Goal: Task Accomplishment & Management: Complete application form

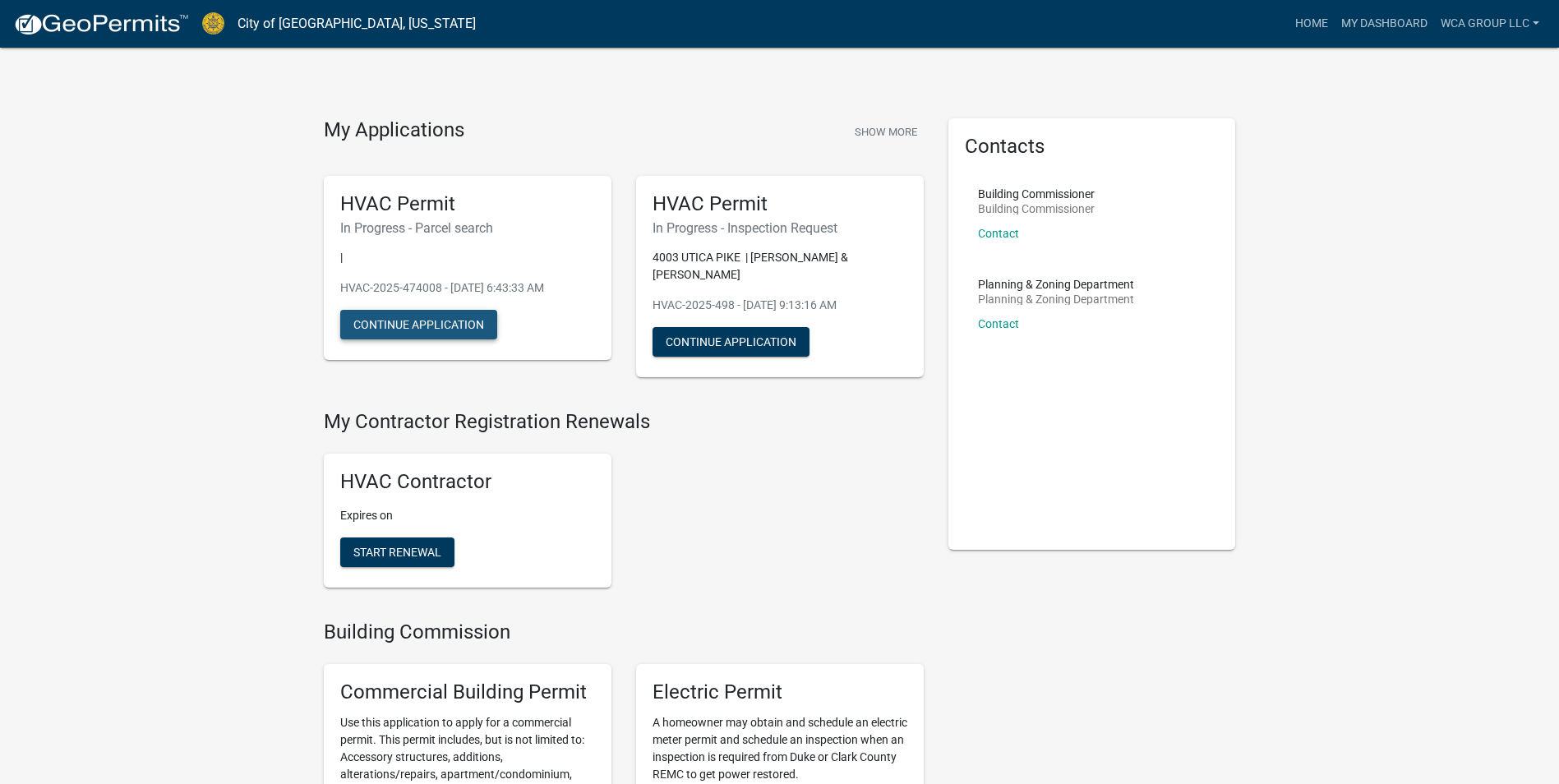
click at [478, 316] on button "Continue Application" at bounding box center [419, 325] width 157 height 30
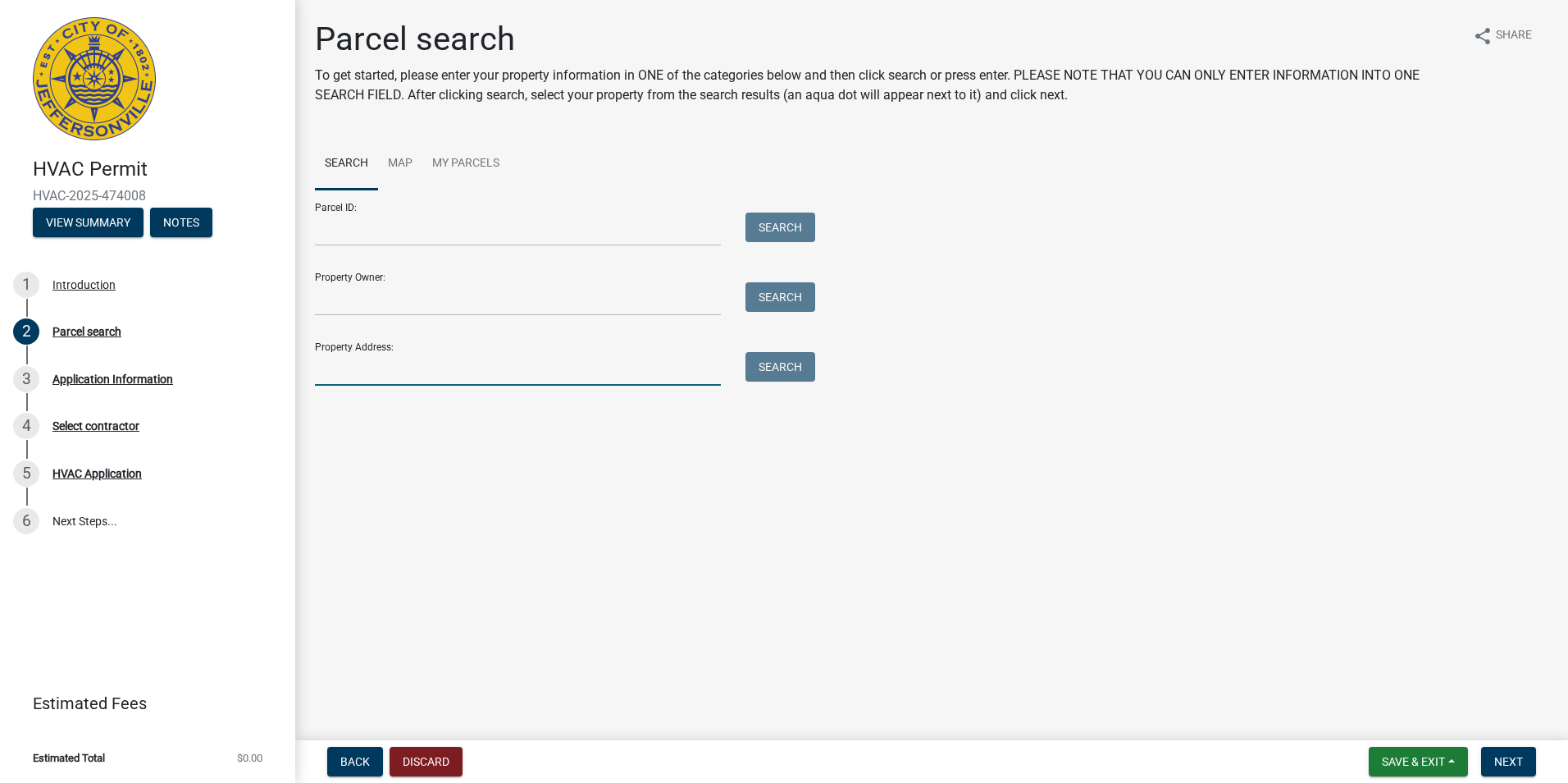
click at [442, 372] on input "Property Address:" at bounding box center [518, 369] width 406 height 34
click at [735, 383] on div "Search" at bounding box center [776, 369] width 86 height 34
click at [759, 357] on button "Search" at bounding box center [780, 367] width 69 height 30
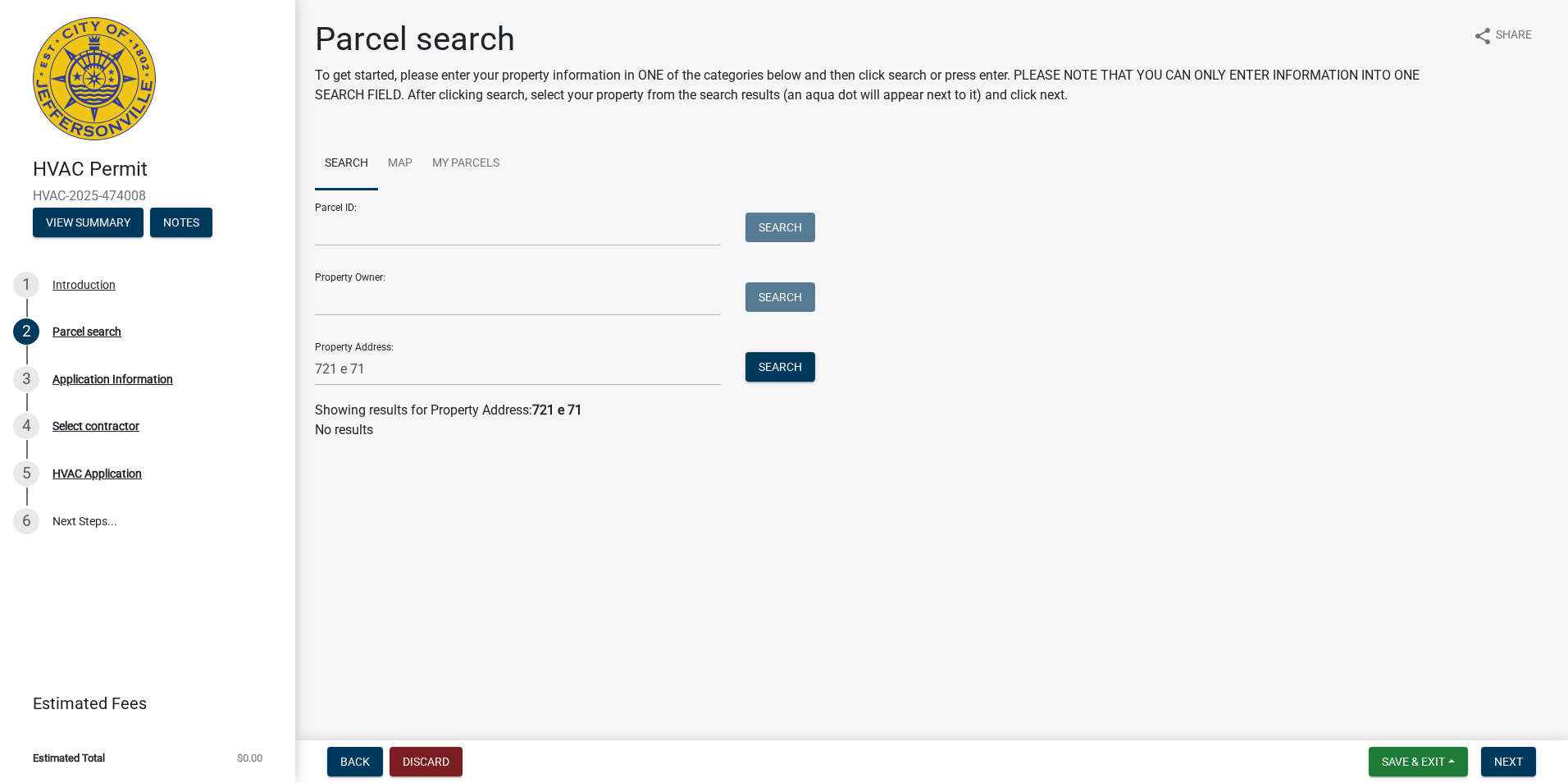
click at [483, 387] on wm-search-parcel-data-activity-input "Search Map My Parcels Parcel ID: Search Property Owner: Search Property Address…" at bounding box center [932, 288] width 1234 height 302
click at [476, 369] on input "721 e 71" at bounding box center [518, 369] width 406 height 34
click at [345, 371] on input "721 e 71" at bounding box center [518, 369] width 406 height 34
click at [386, 373] on input "721 east 71" at bounding box center [518, 369] width 406 height 34
click at [798, 365] on button "Search" at bounding box center [780, 367] width 69 height 30
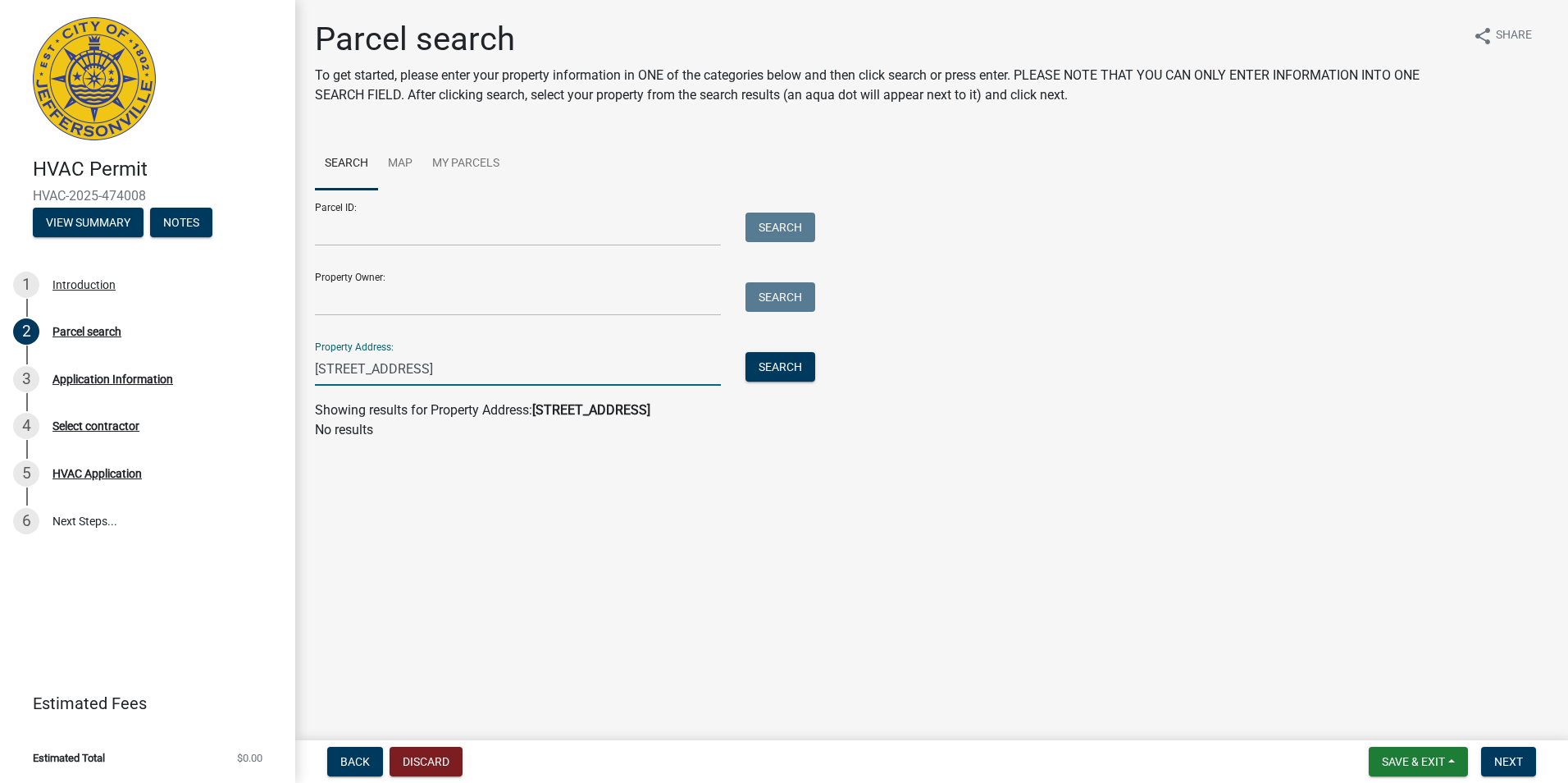
drag, startPoint x: 411, startPoint y: 371, endPoint x: 369, endPoint y: 369, distance: 42.0
click at [369, 369] on input "[STREET_ADDRESS]" at bounding box center [518, 369] width 406 height 34
type input "721 east"
click at [815, 372] on button "Search" at bounding box center [780, 367] width 69 height 30
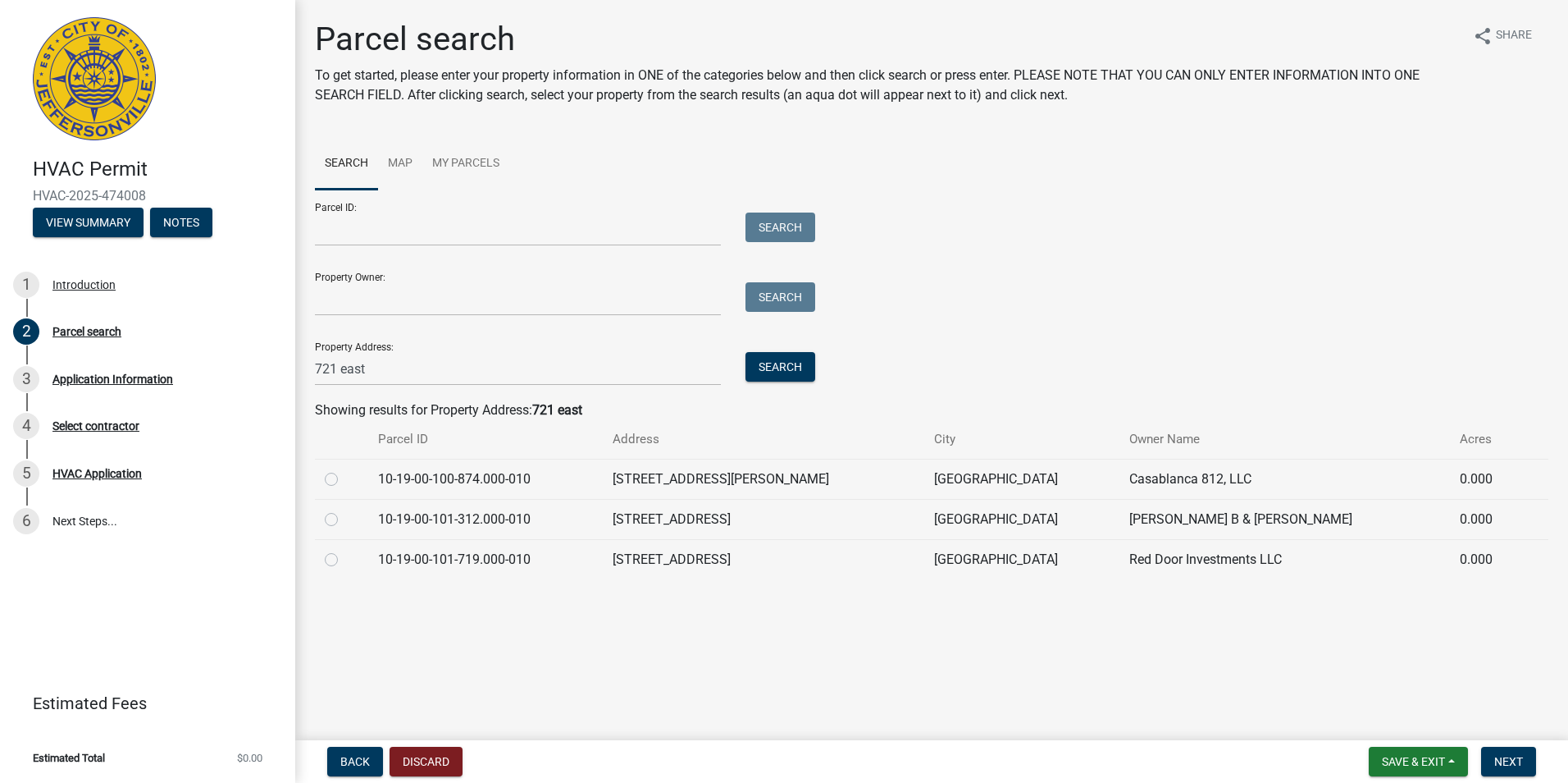
click at [345, 509] on label at bounding box center [345, 509] width 0 height 0
click at [345, 512] on input "radio" at bounding box center [350, 514] width 11 height 11
radio input "true"
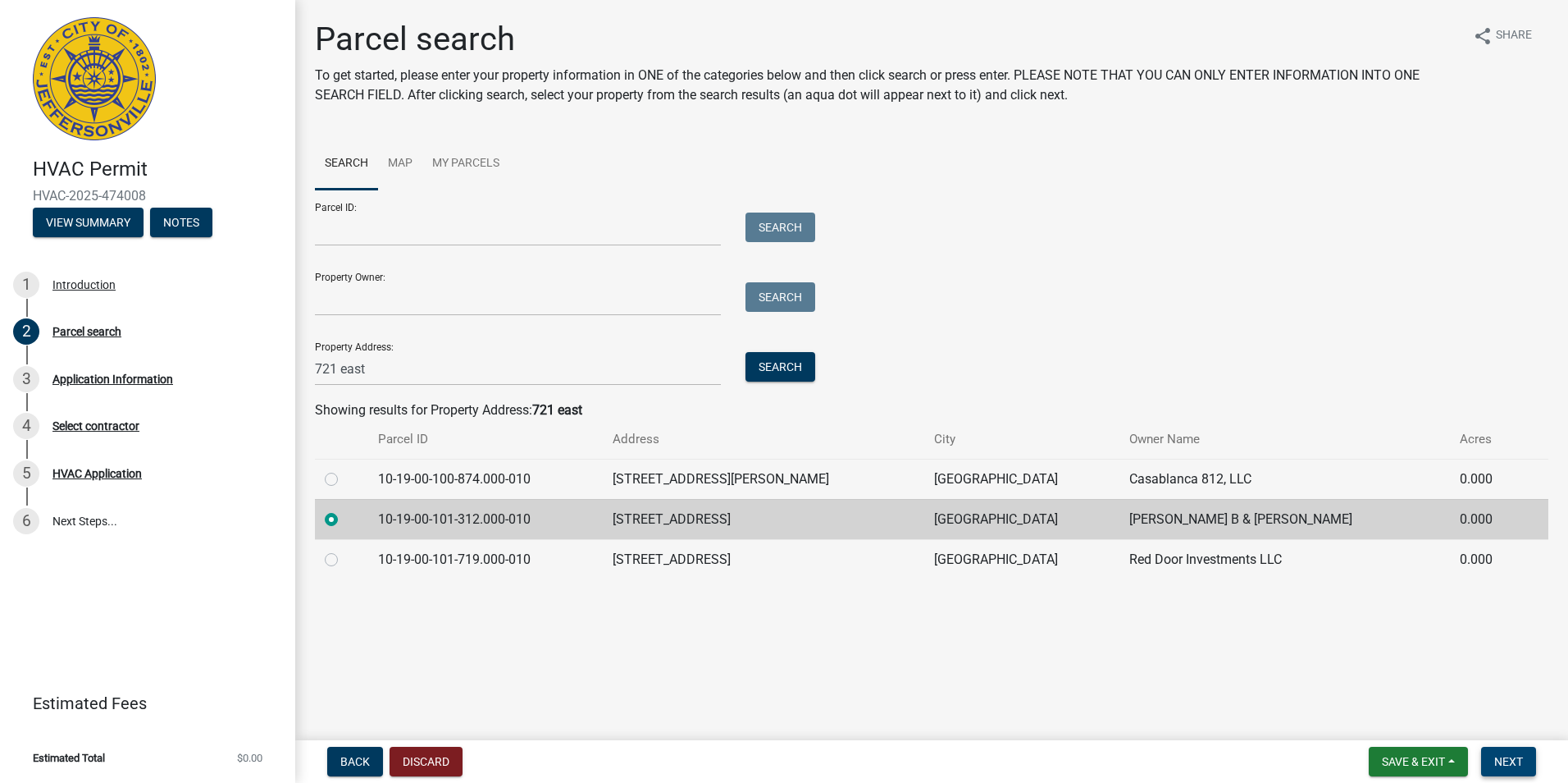
click at [1508, 761] on span "Next" at bounding box center [1509, 760] width 29 height 13
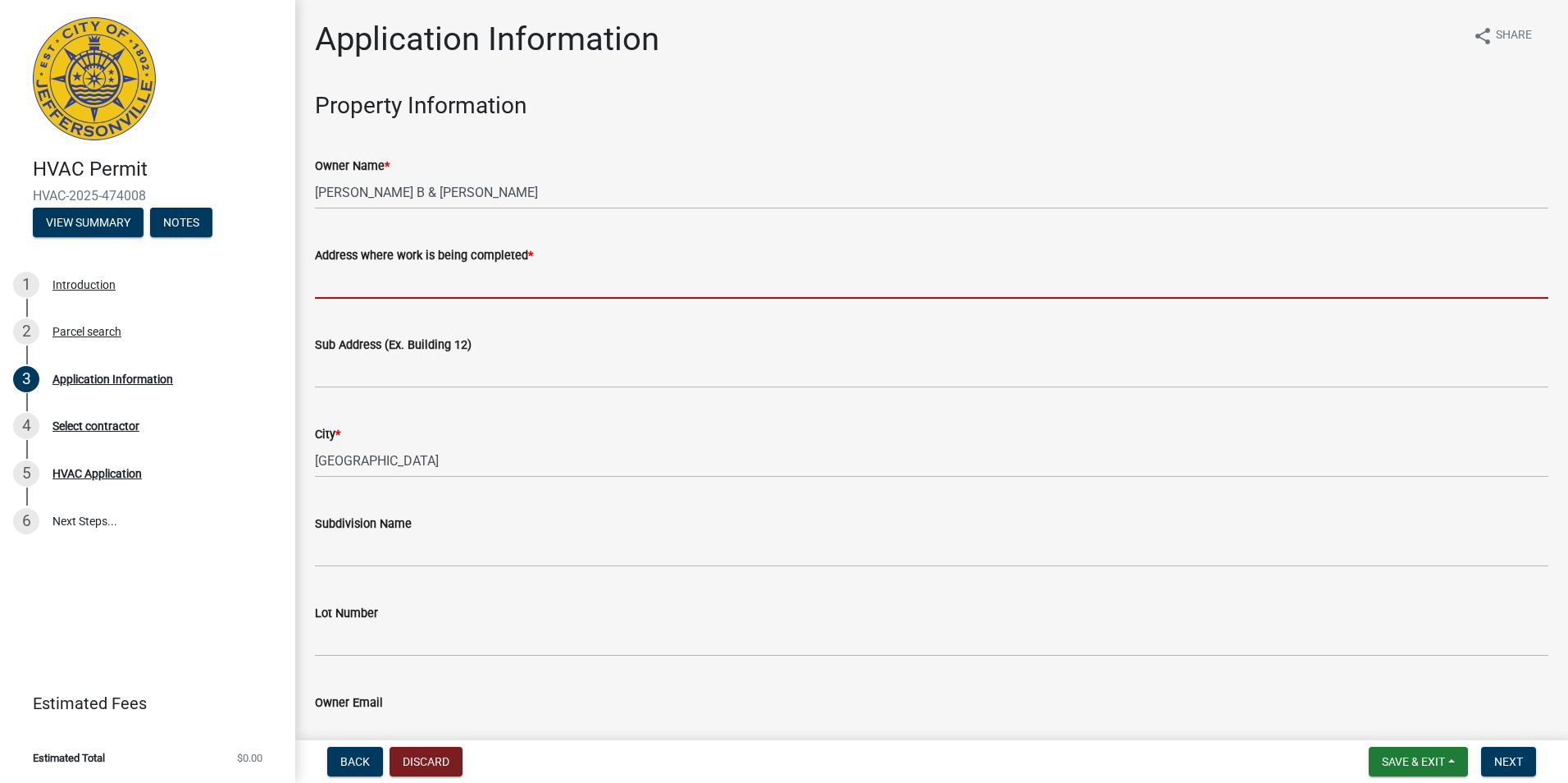
click at [360, 290] on input "Address where work is being completed *" at bounding box center [932, 281] width 1234 height 34
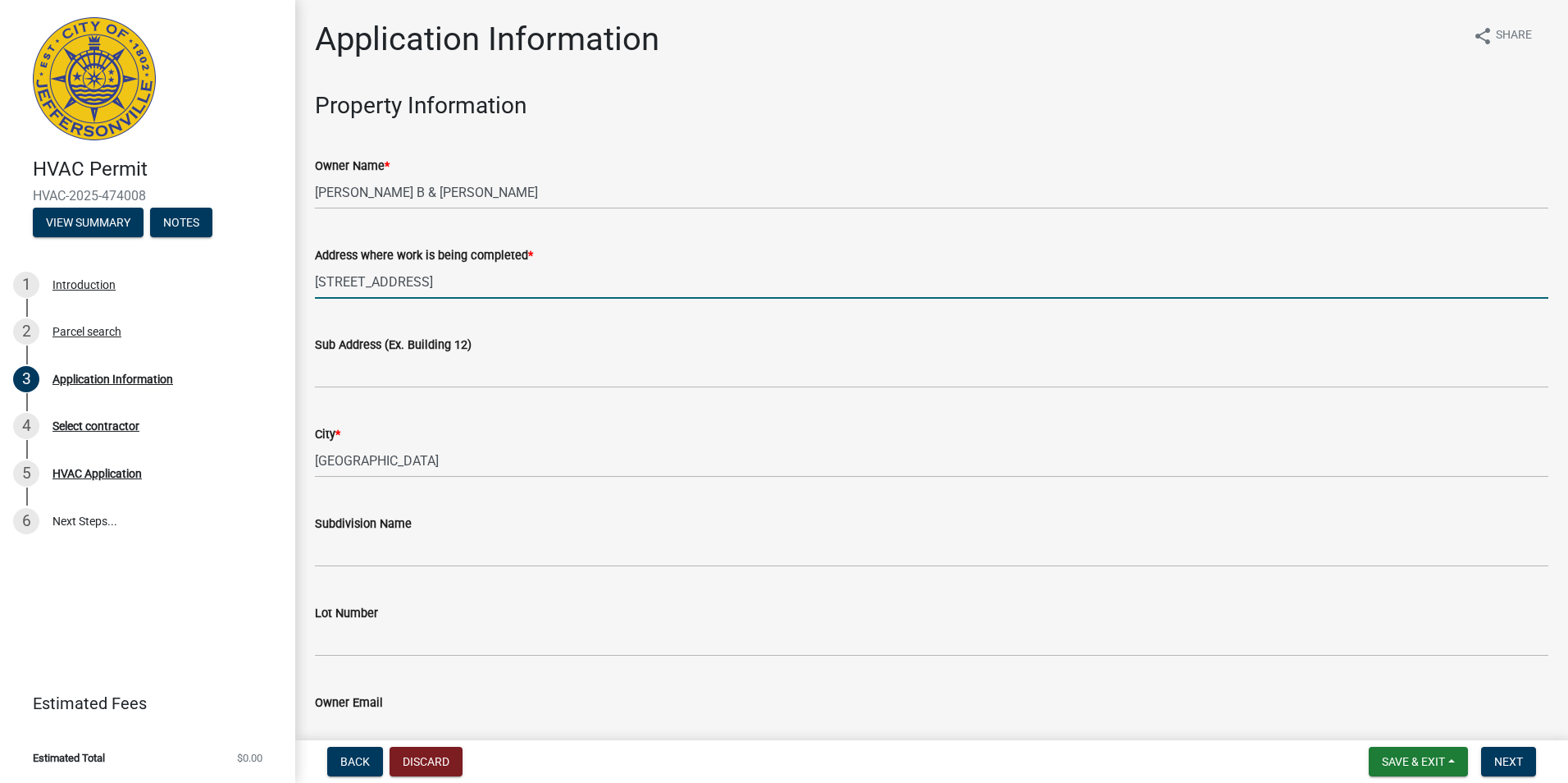
type input "[STREET_ADDRESS]"
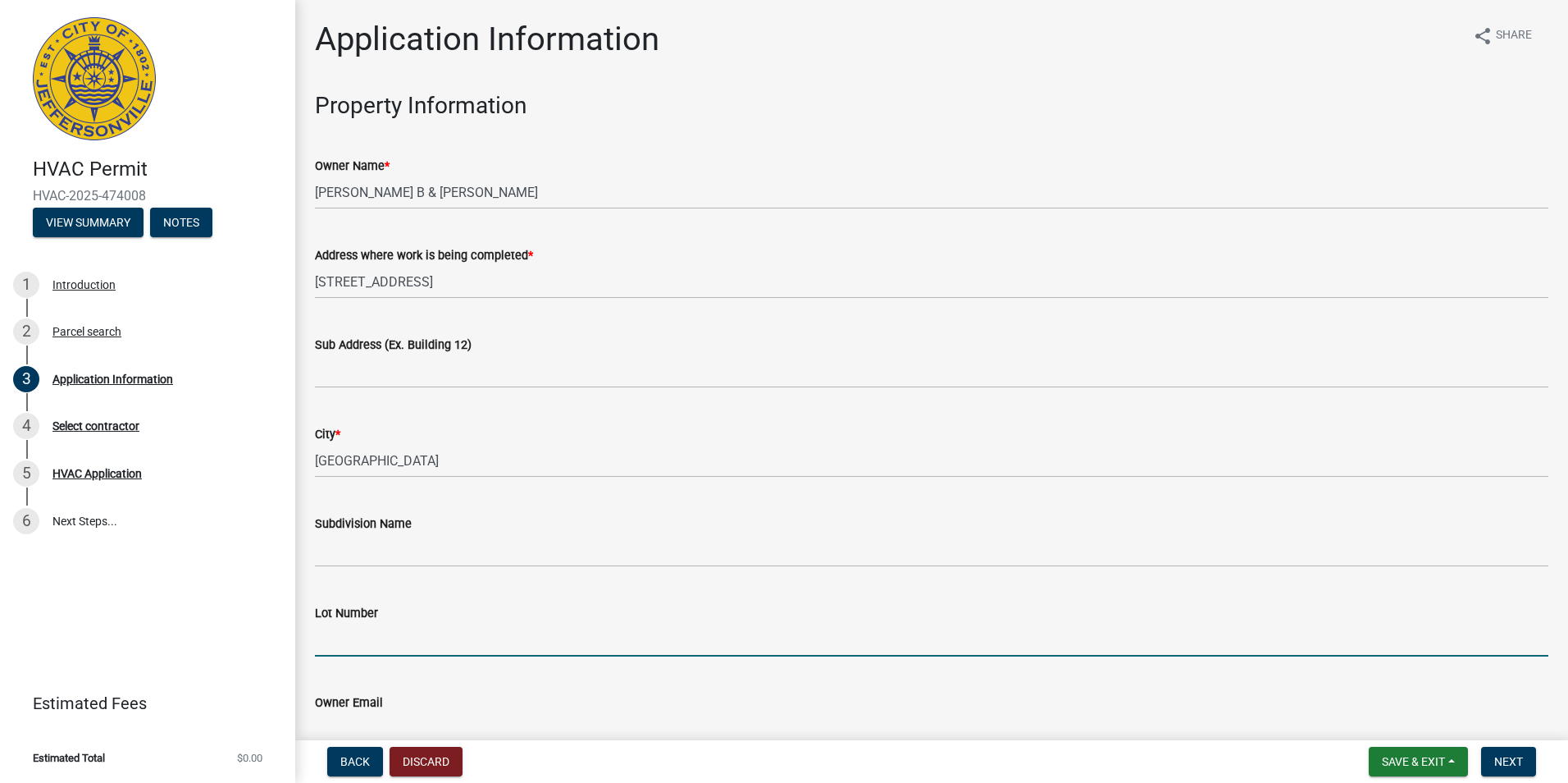
scroll to position [12, 0]
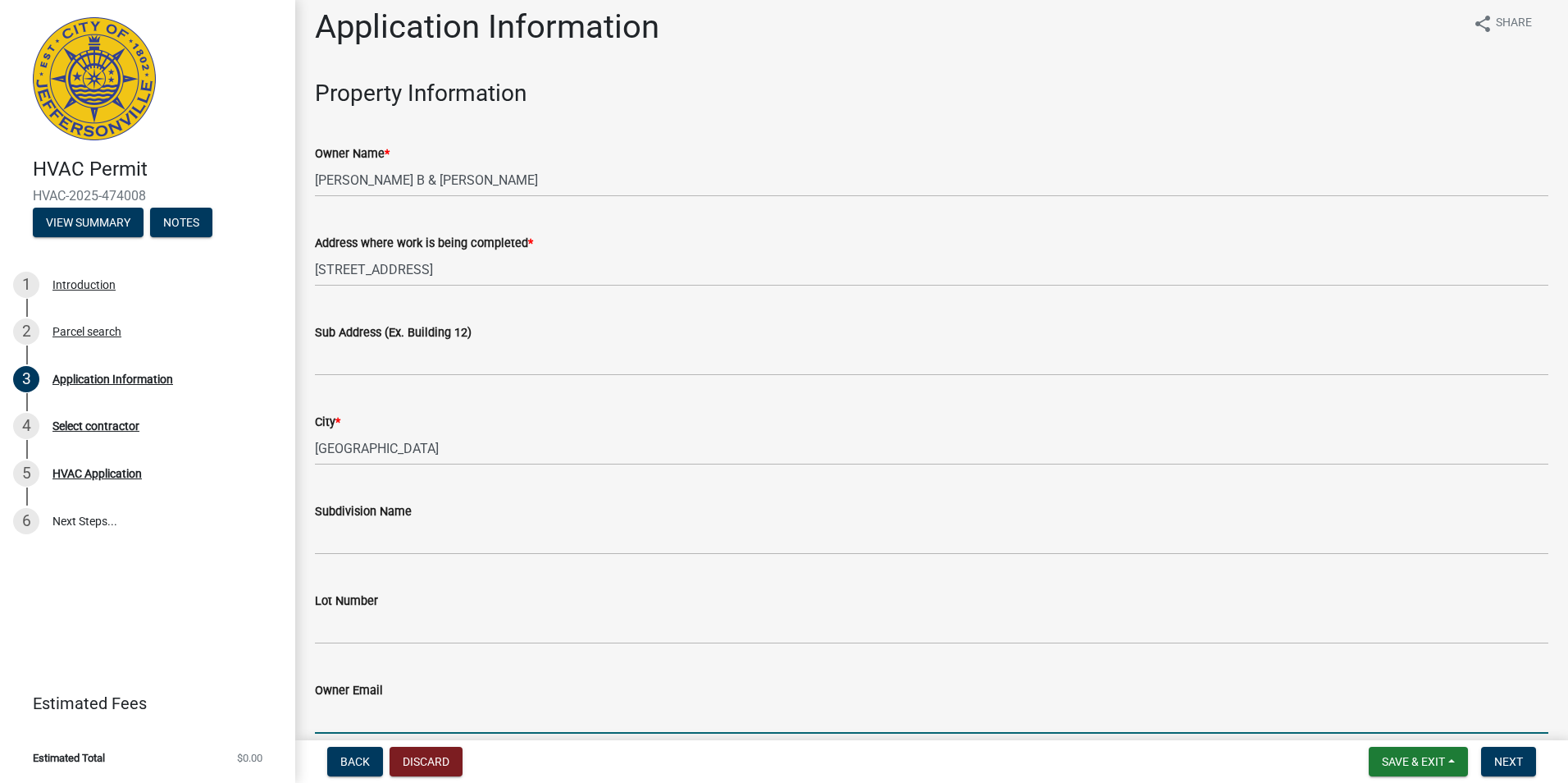
click at [404, 715] on input "Owner Email" at bounding box center [932, 717] width 1234 height 34
paste input "[EMAIL_ADDRESS][DOMAIN_NAME]"
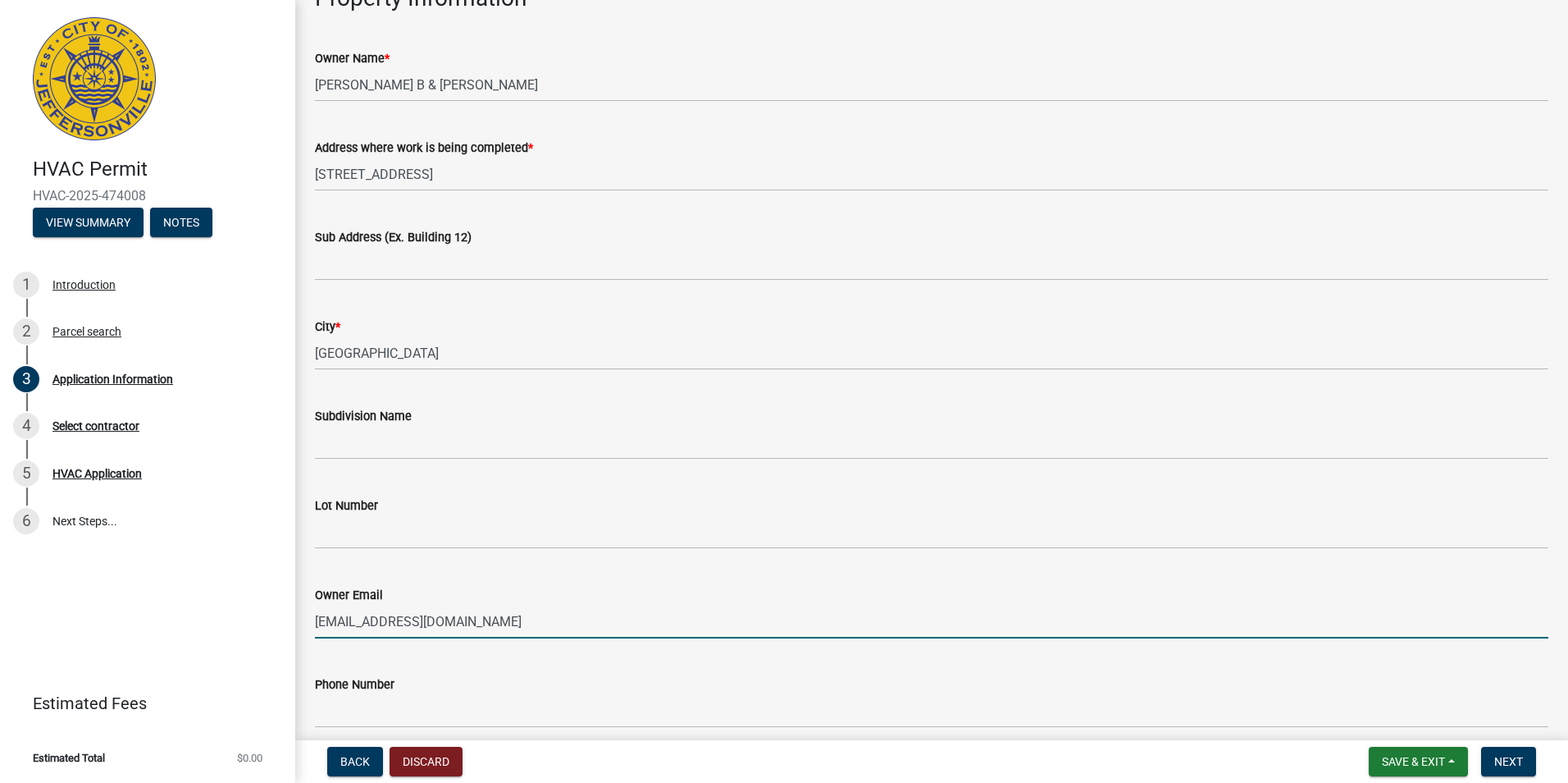
scroll to position [259, 0]
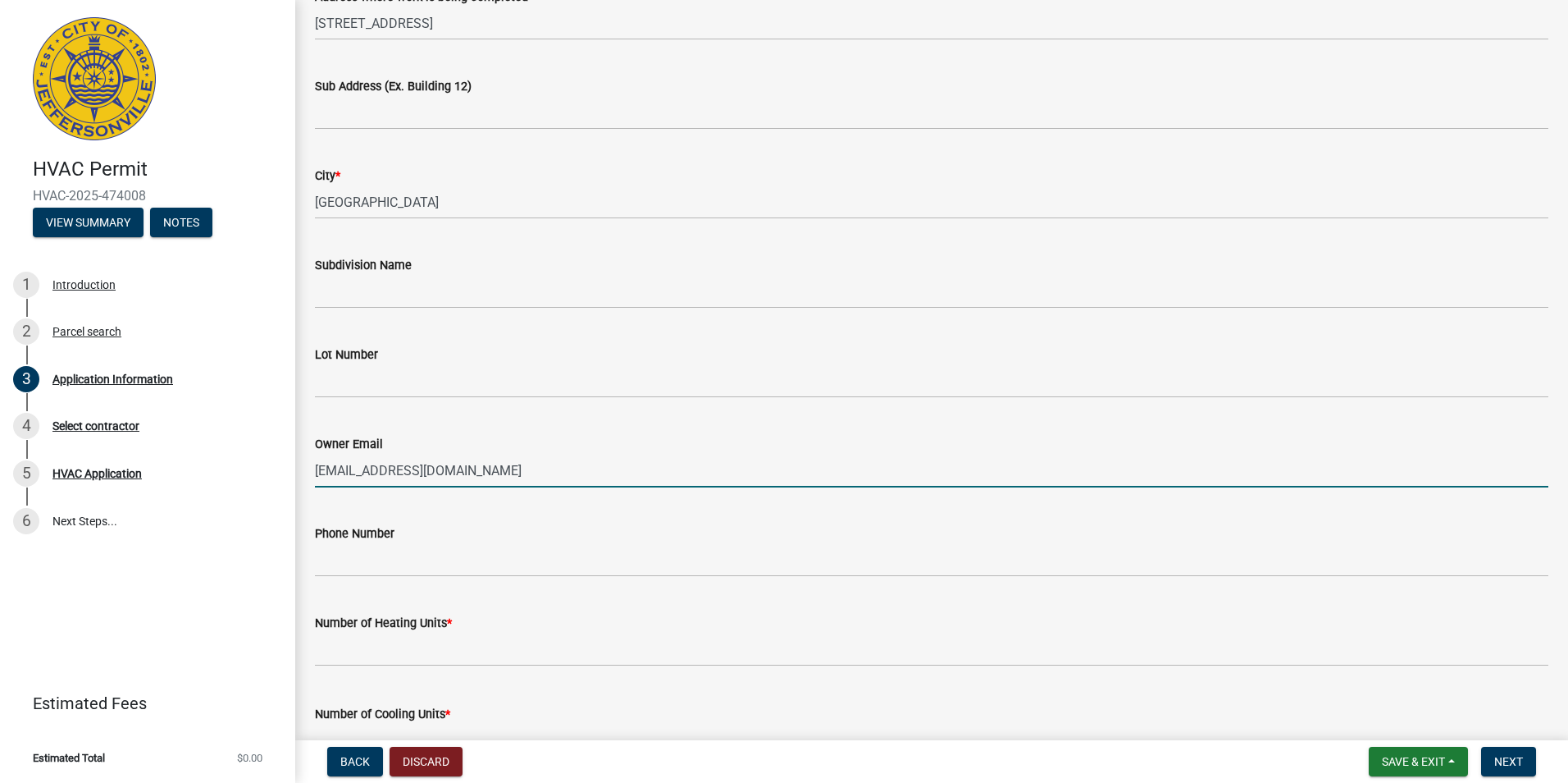
type input "[EMAIL_ADDRESS][DOMAIN_NAME]"
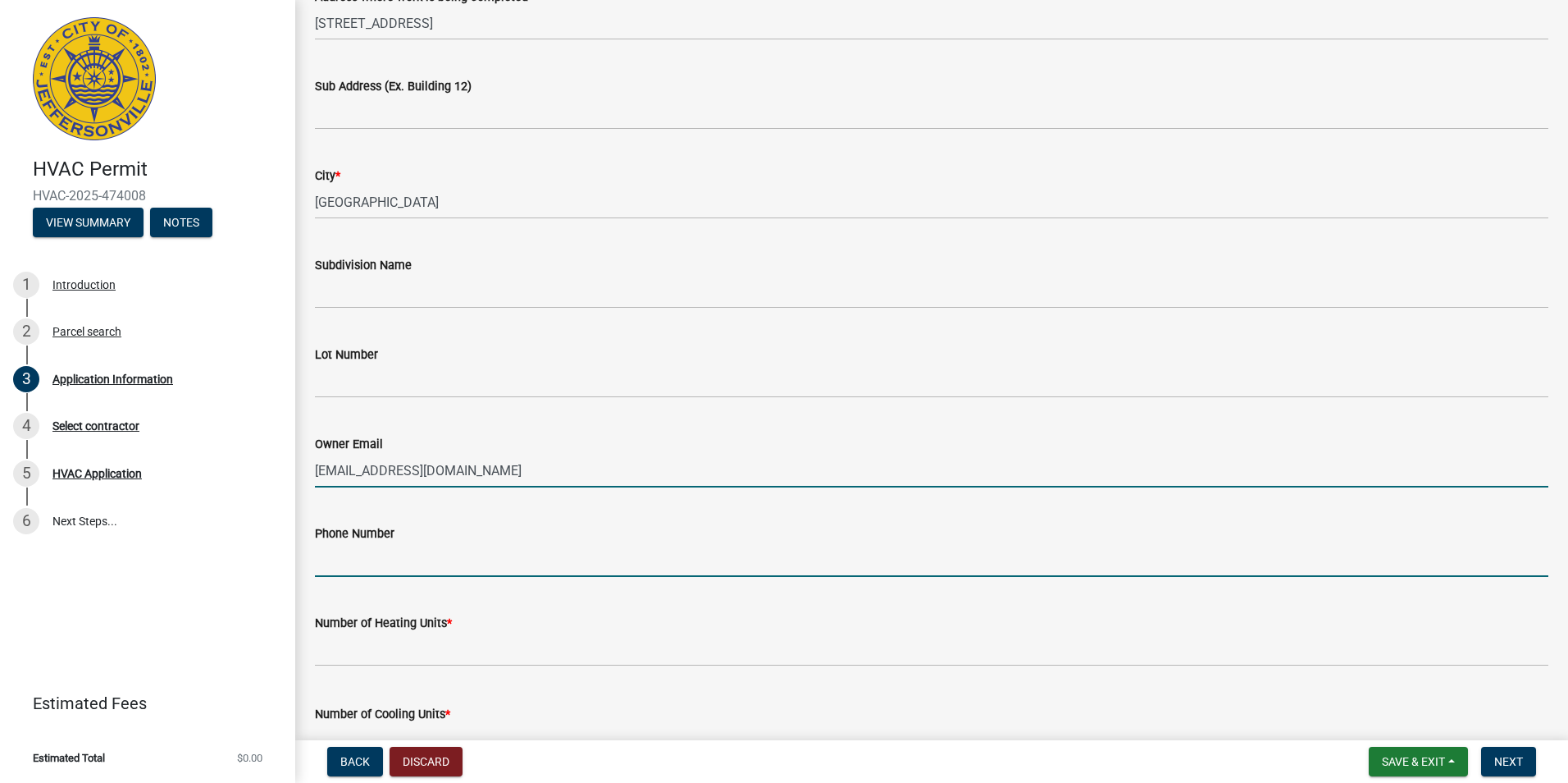
click at [412, 568] on input "Phone Number" at bounding box center [932, 560] width 1234 height 34
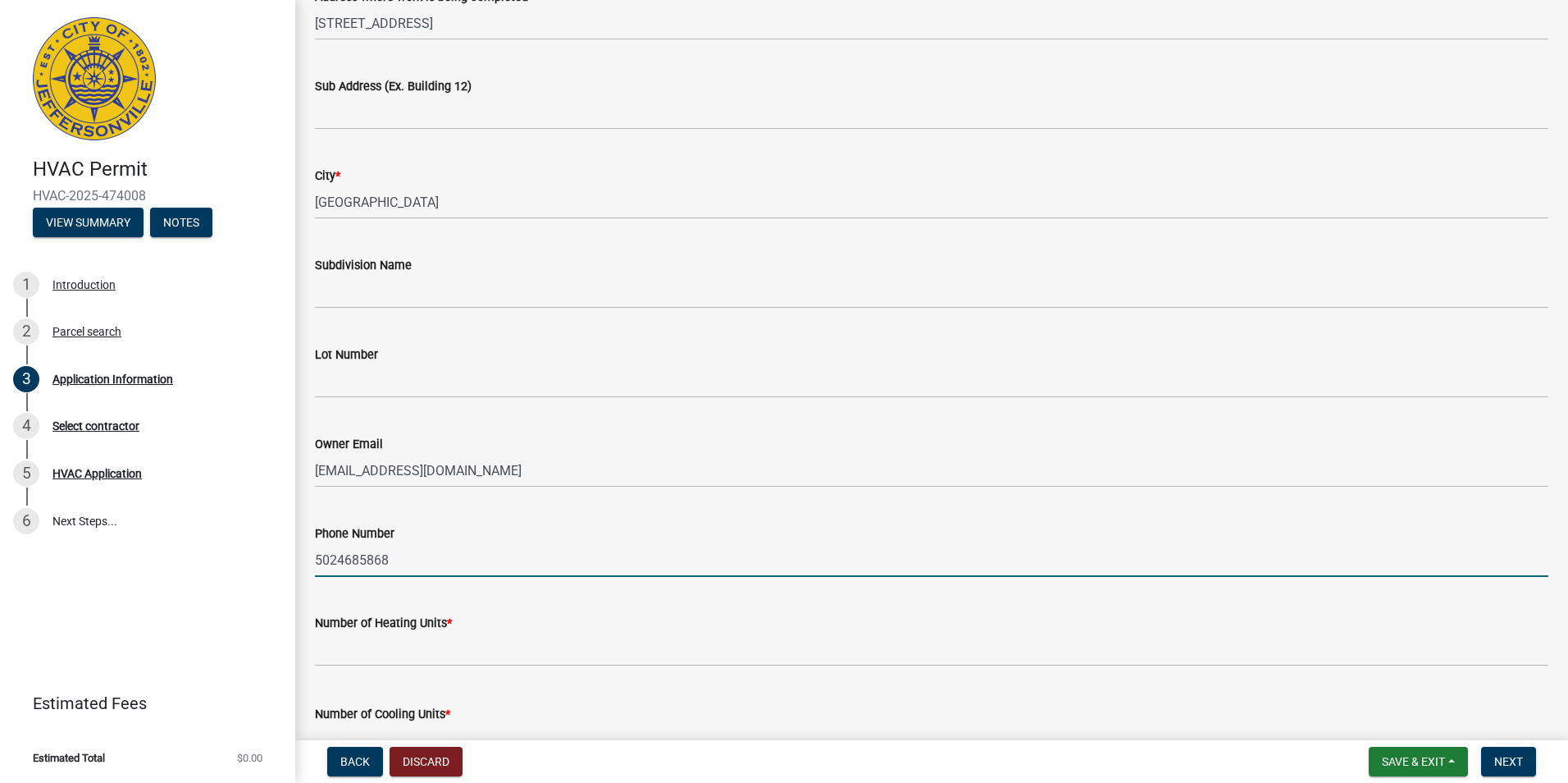
type input "5024685868"
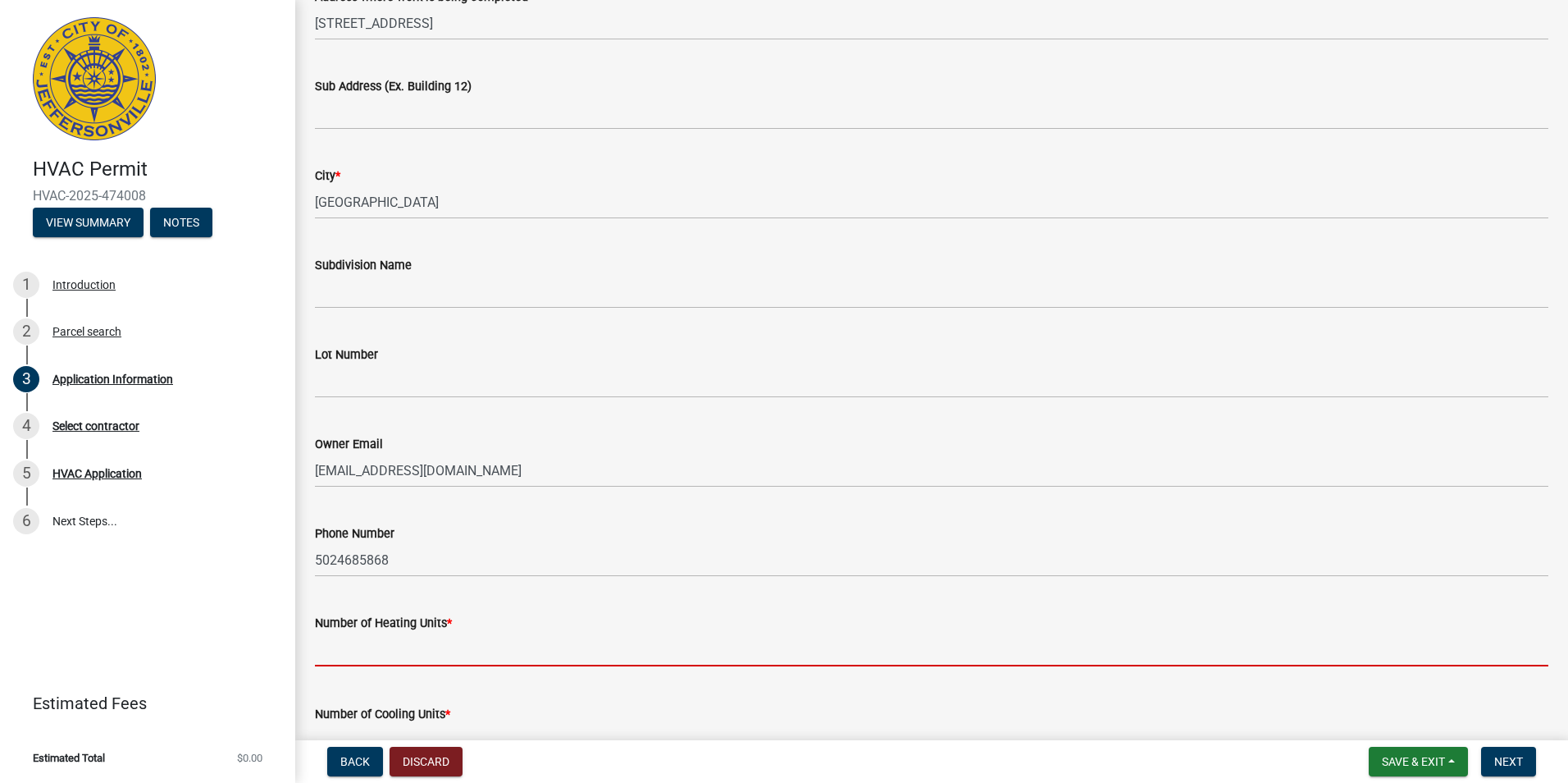
click at [428, 643] on input "text" at bounding box center [932, 649] width 1234 height 34
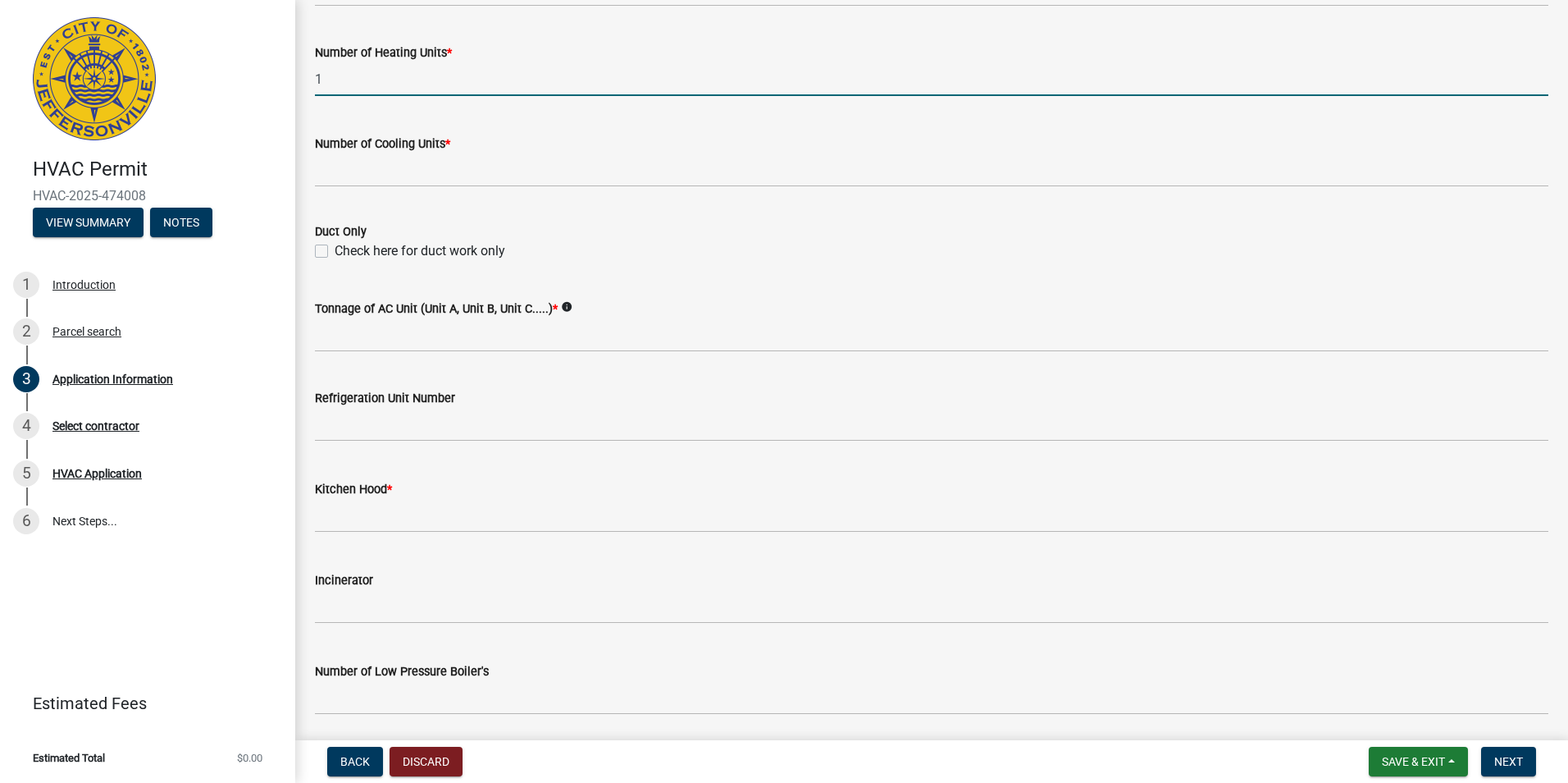
scroll to position [833, 0]
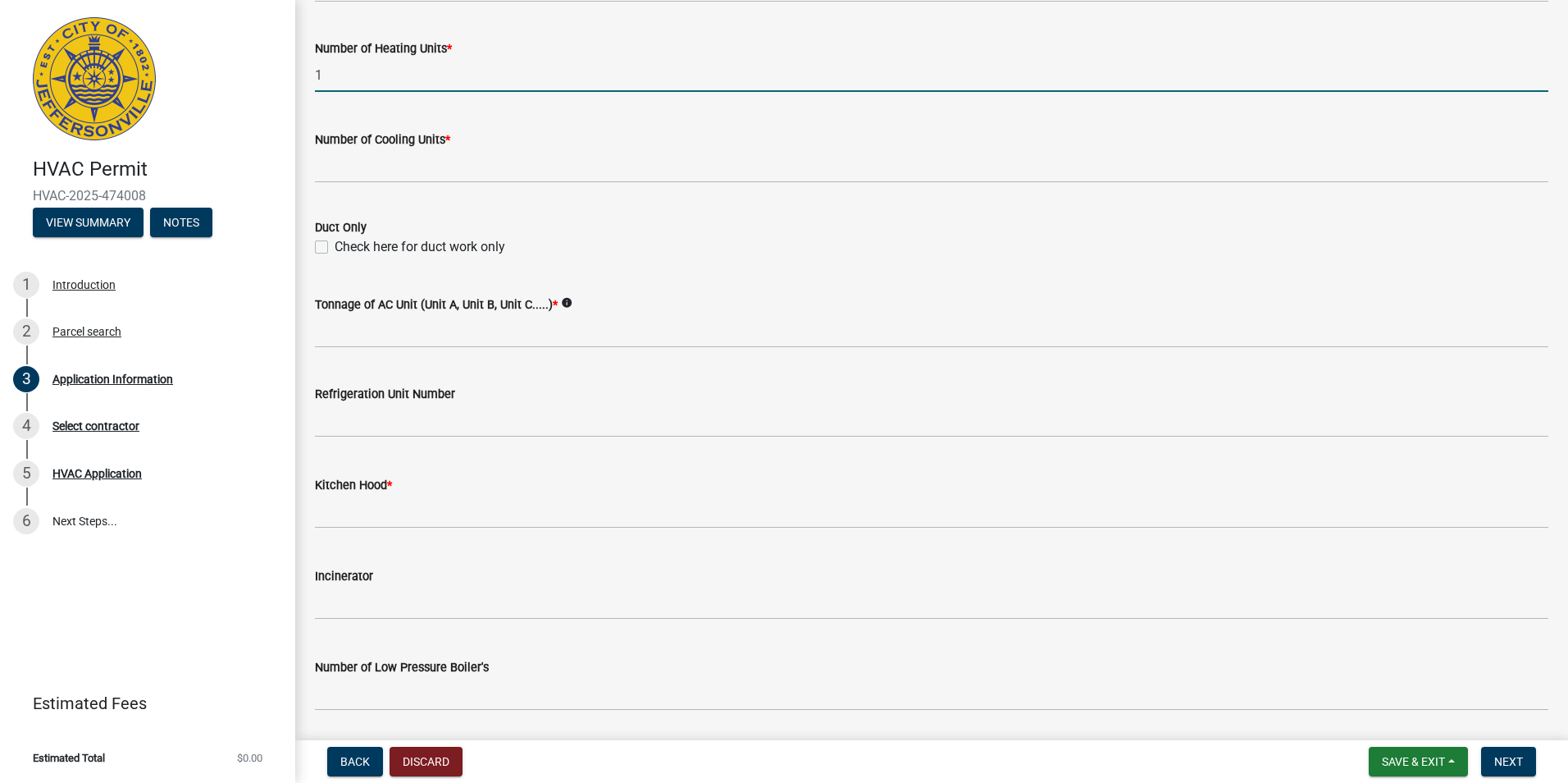
type input "1"
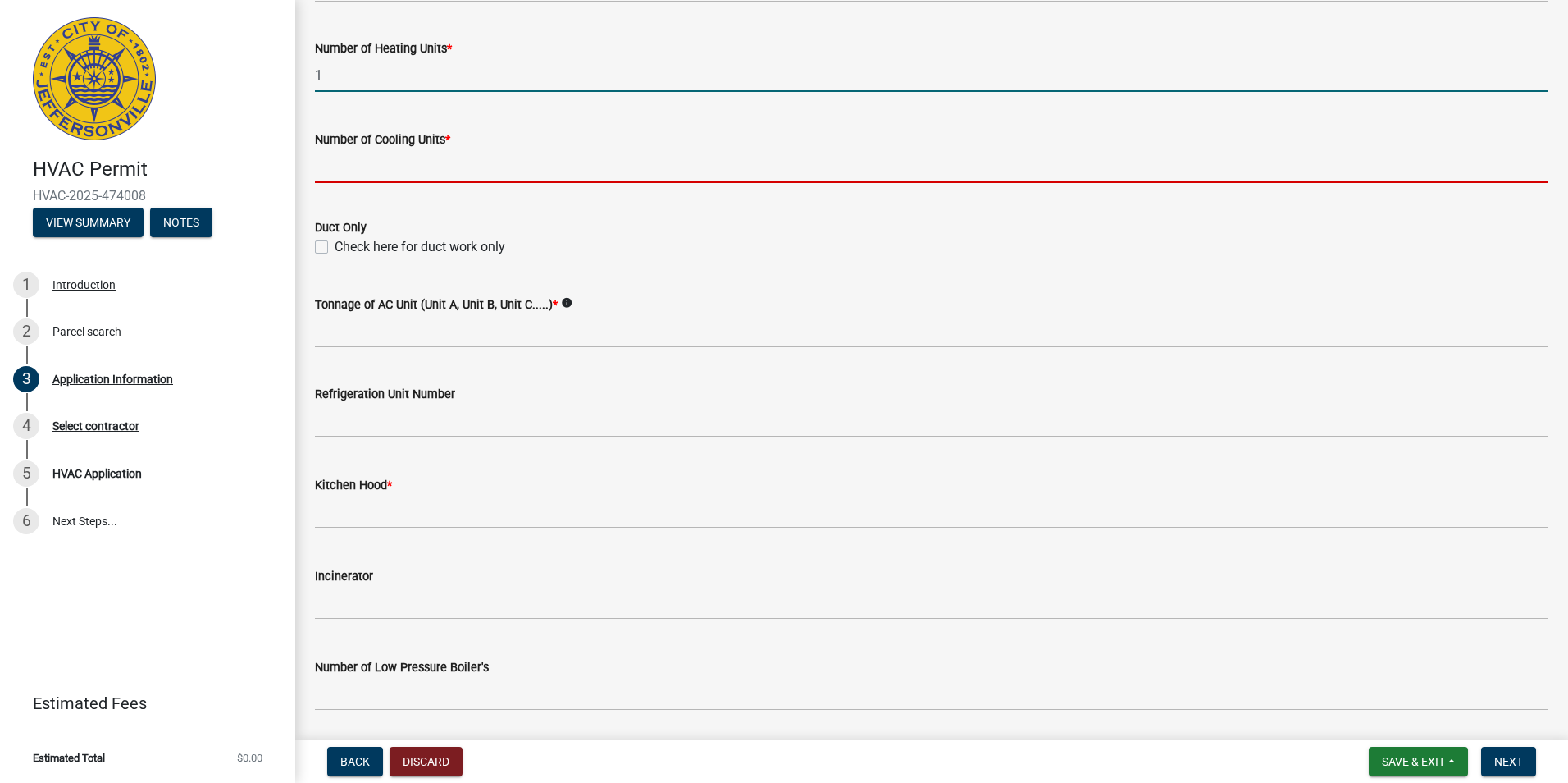
click at [356, 165] on input "text" at bounding box center [932, 167] width 1234 height 34
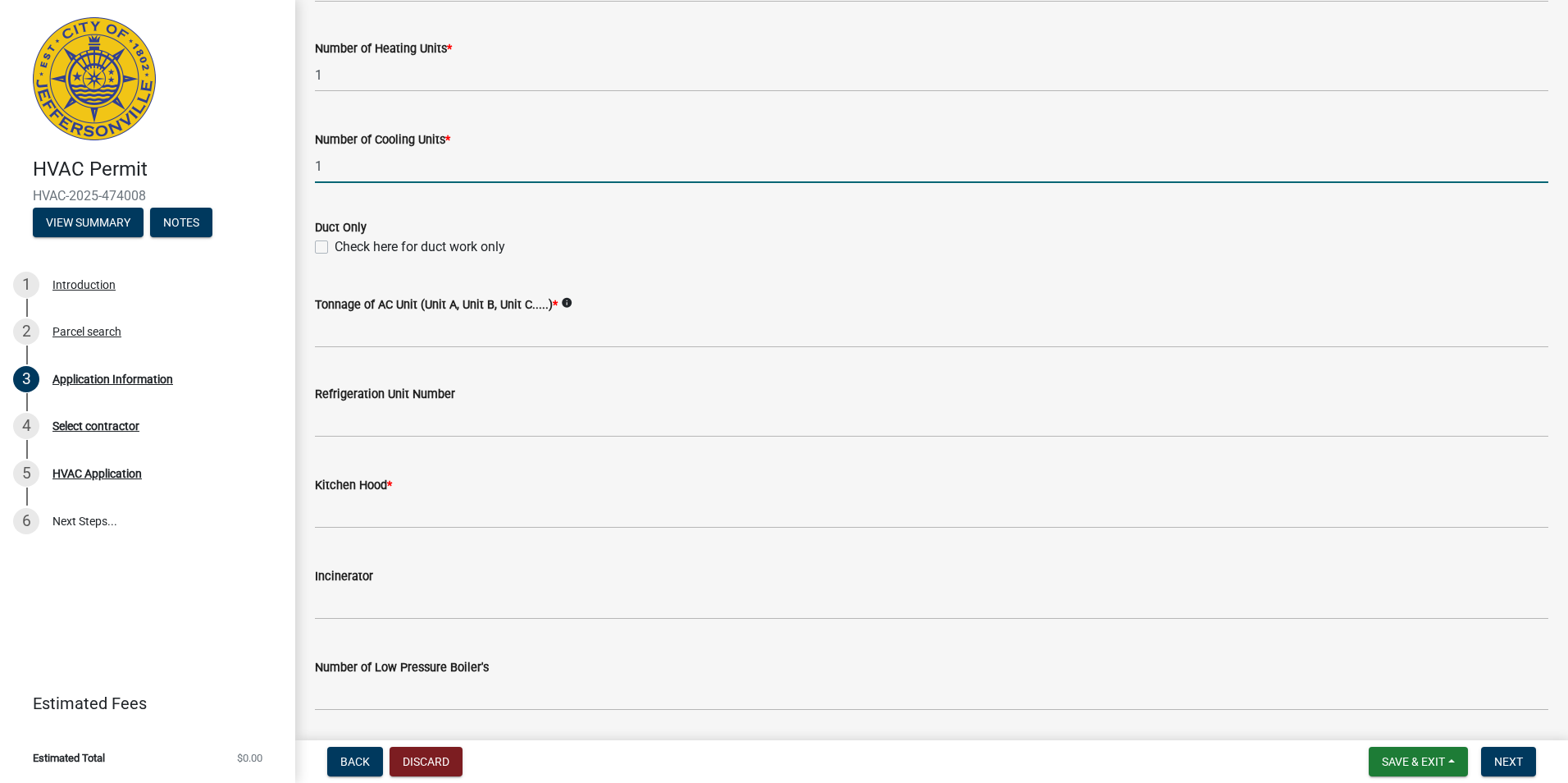
type input "1"
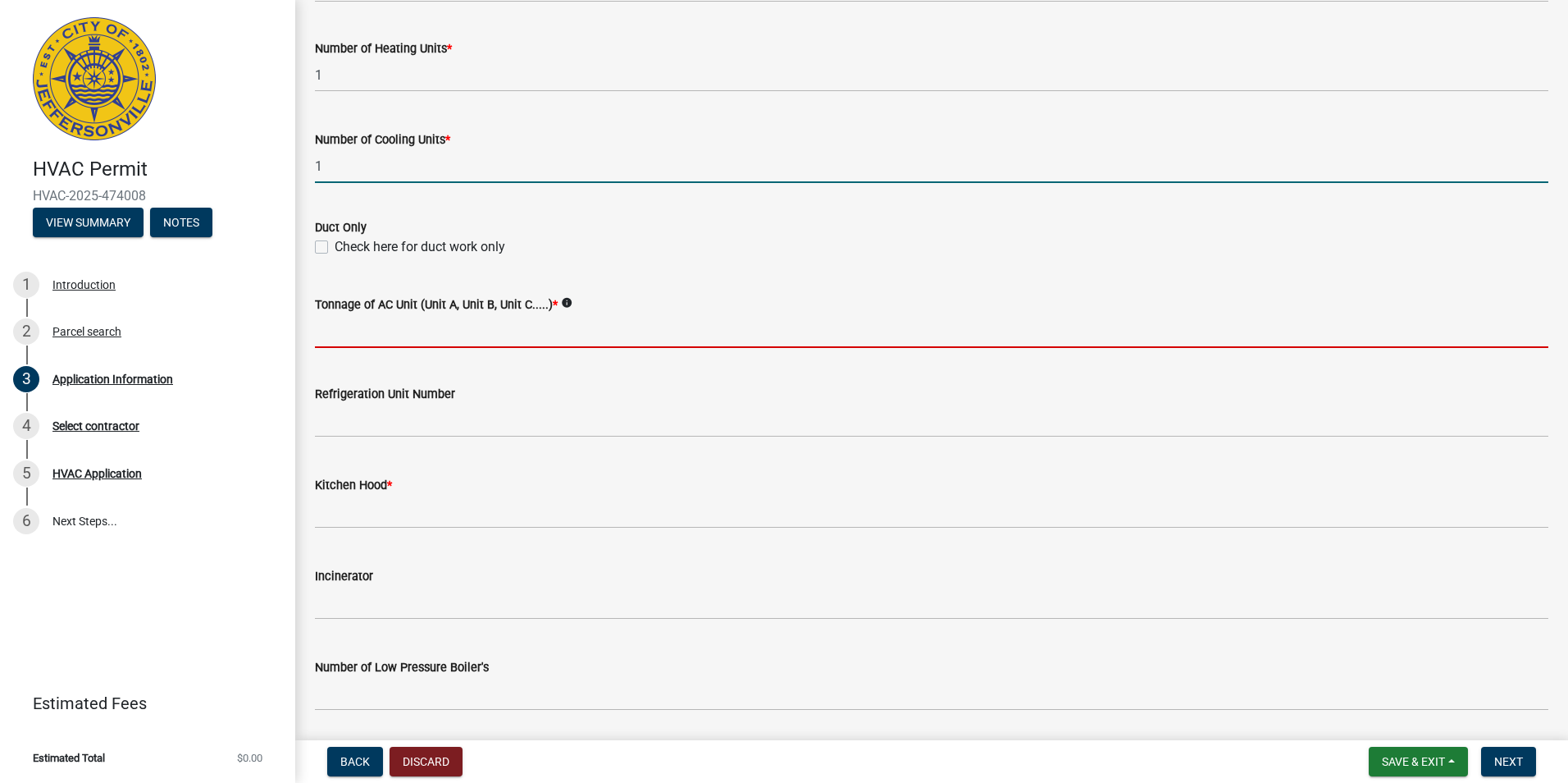
click at [345, 330] on input "Tonnage of AC Unit (Unit A, Unit B, Unit C.....) *" at bounding box center [932, 331] width 1234 height 34
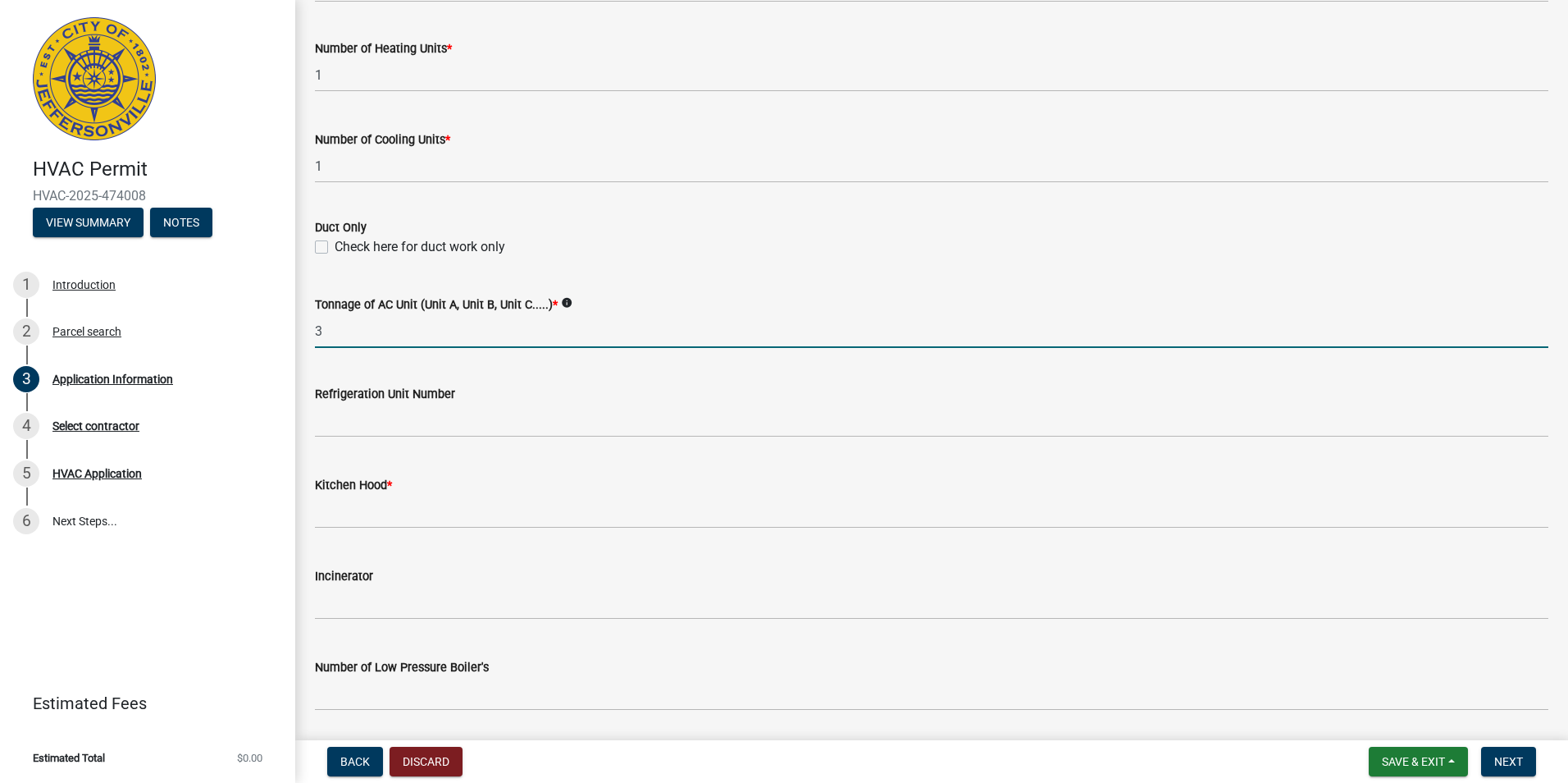
type input "3"
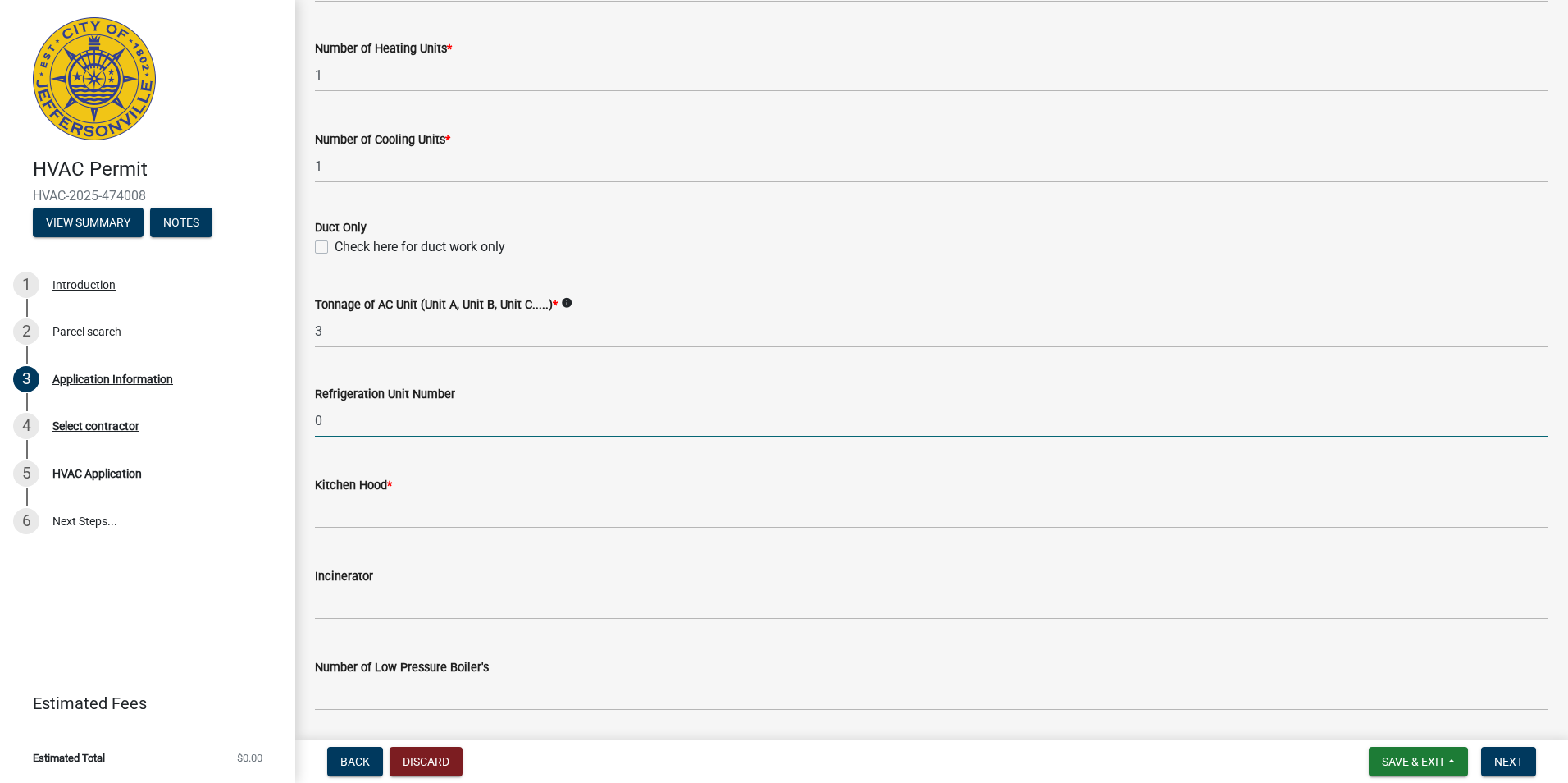
type input "0"
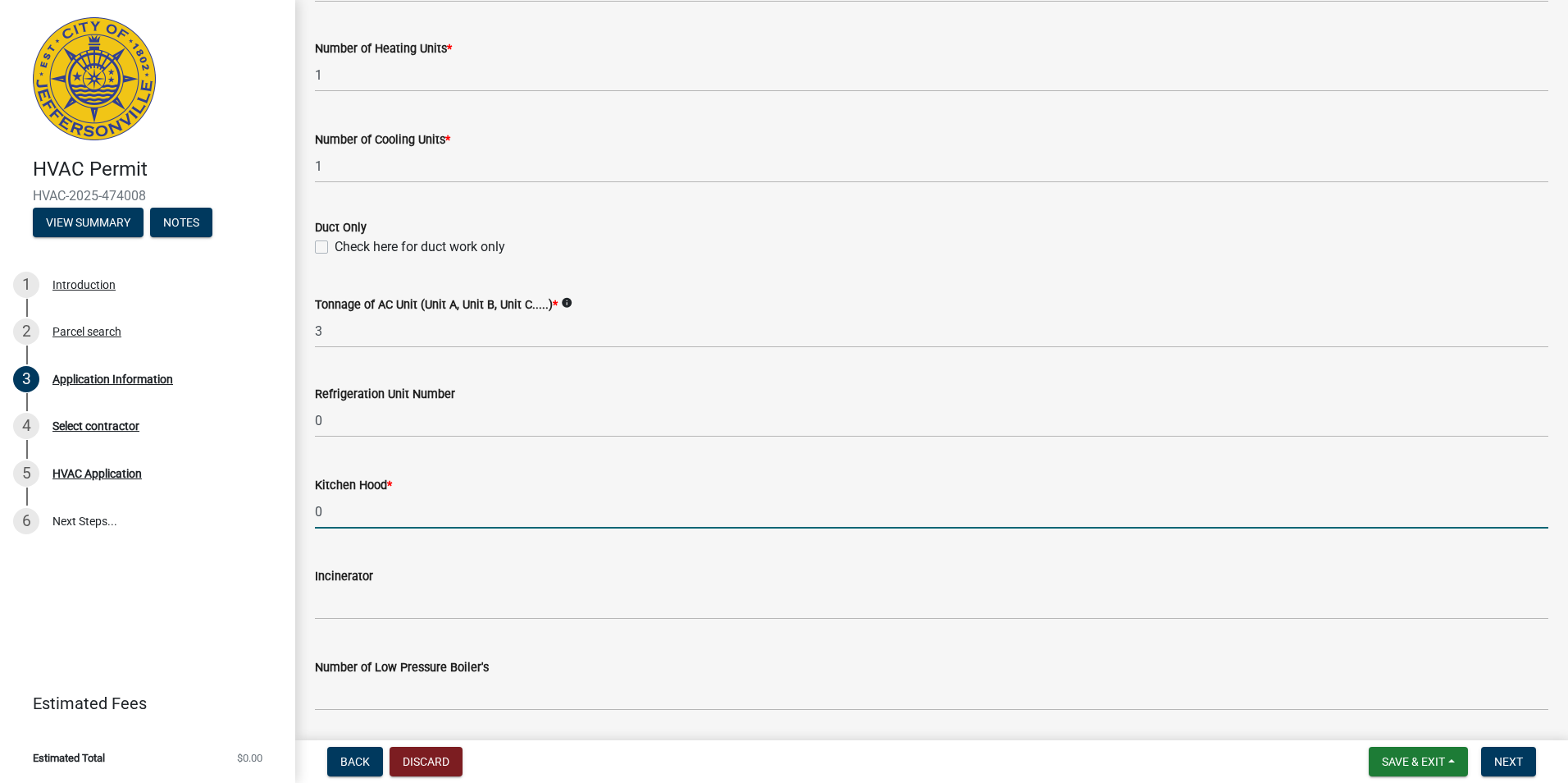
type input "0"
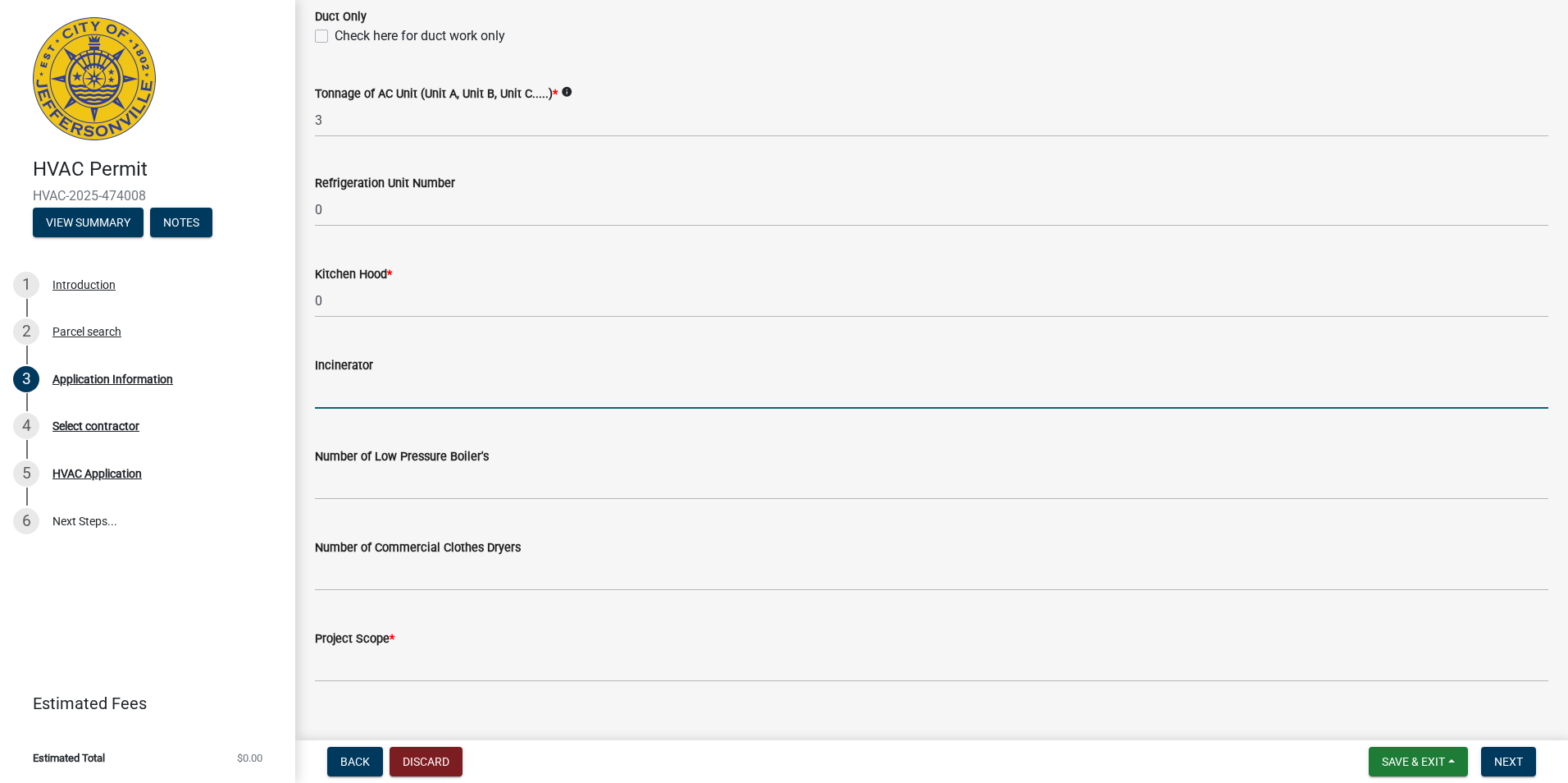
scroll to position [1068, 0]
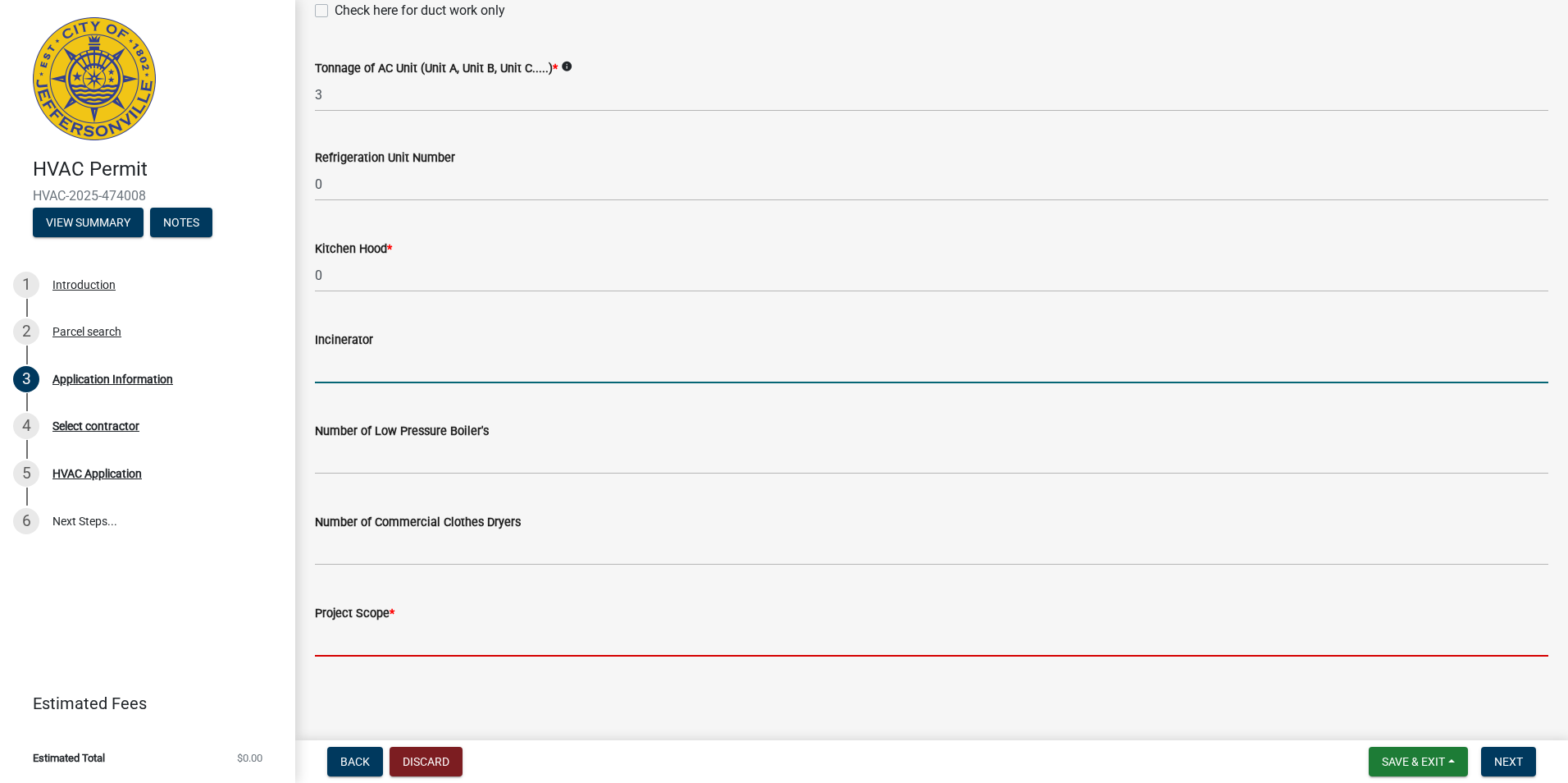
click at [362, 635] on input "Project Scope *" at bounding box center [932, 639] width 1234 height 34
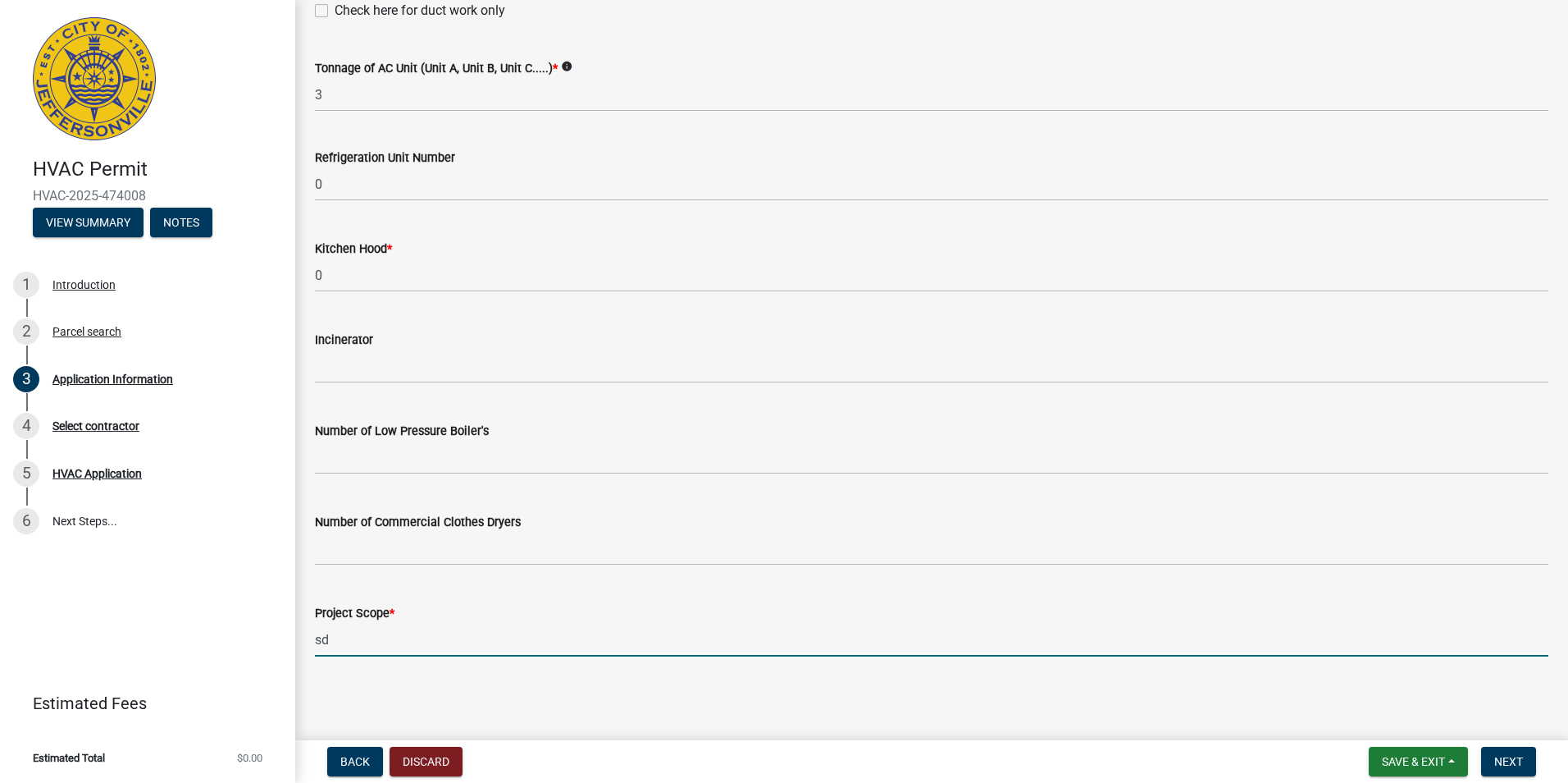
type input "s"
type input "replace existing furnace and ac unit with new like for like"
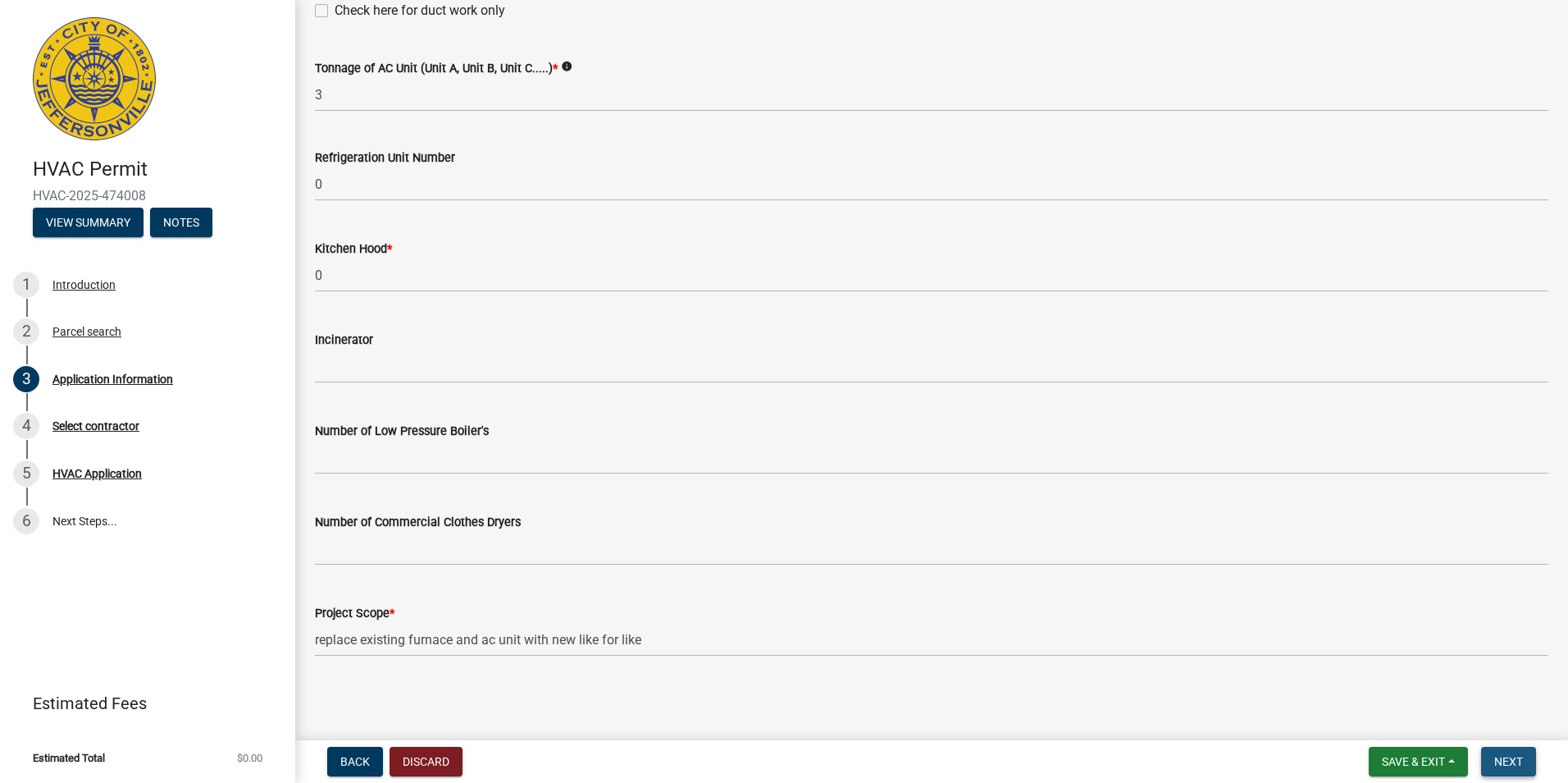
click at [1511, 763] on span "Next" at bounding box center [1509, 760] width 29 height 13
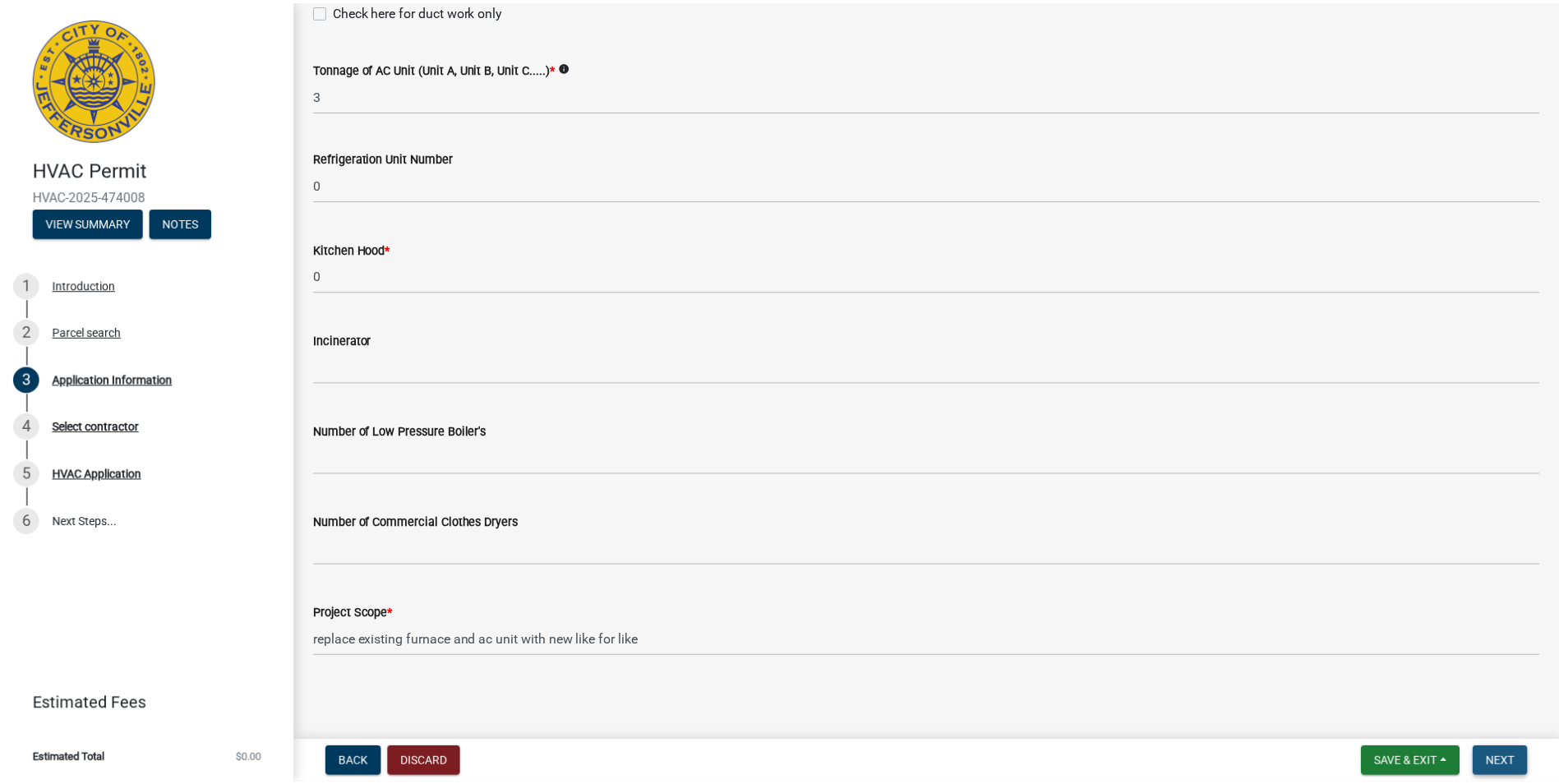
scroll to position [0, 0]
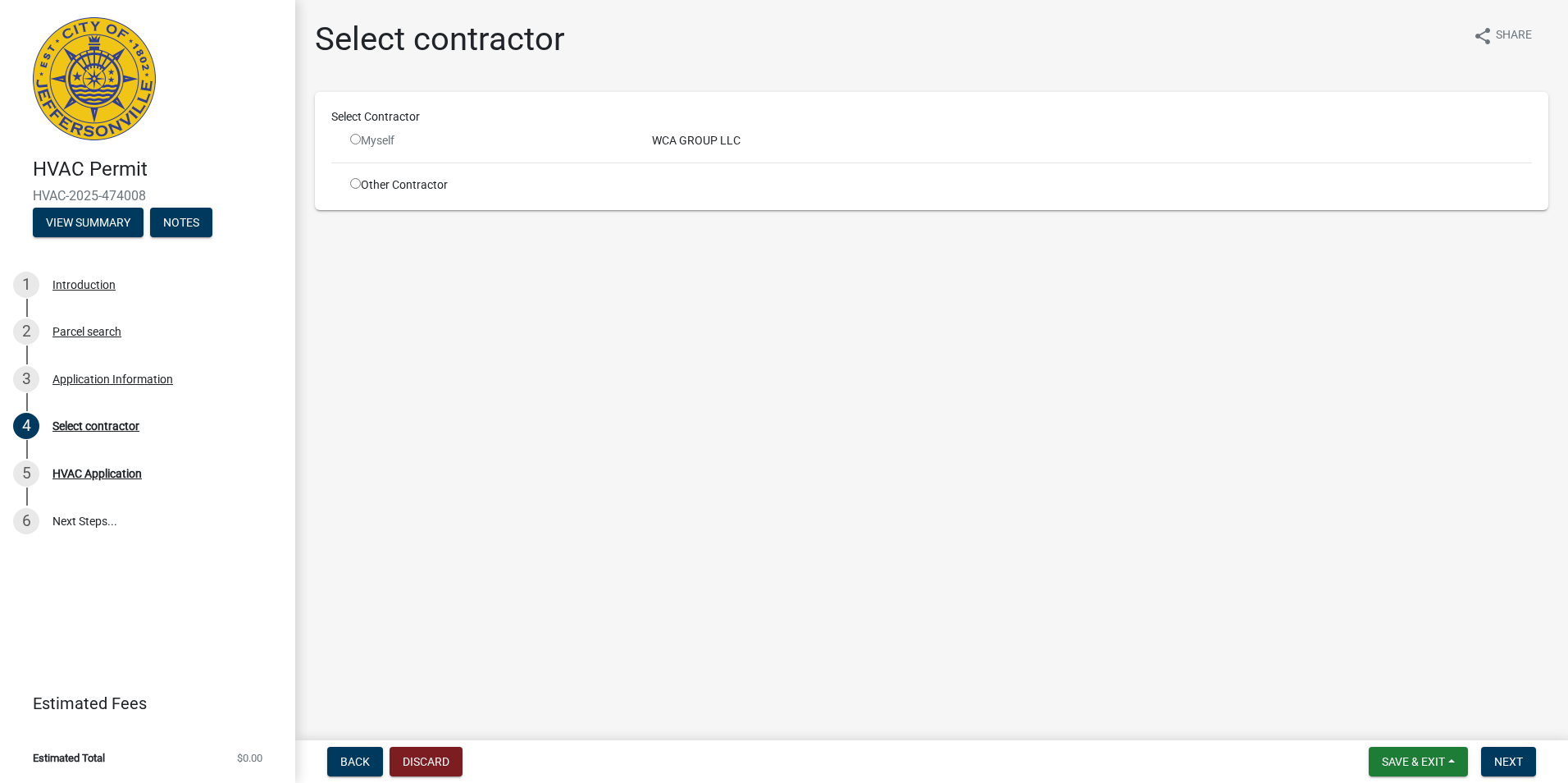
click at [386, 141] on div "Myself" at bounding box center [489, 140] width 278 height 17
click at [361, 146] on div "Myself" at bounding box center [489, 140] width 278 height 17
click at [359, 145] on div "Myself" at bounding box center [489, 140] width 278 height 17
click at [357, 142] on input "radio" at bounding box center [355, 139] width 11 height 11
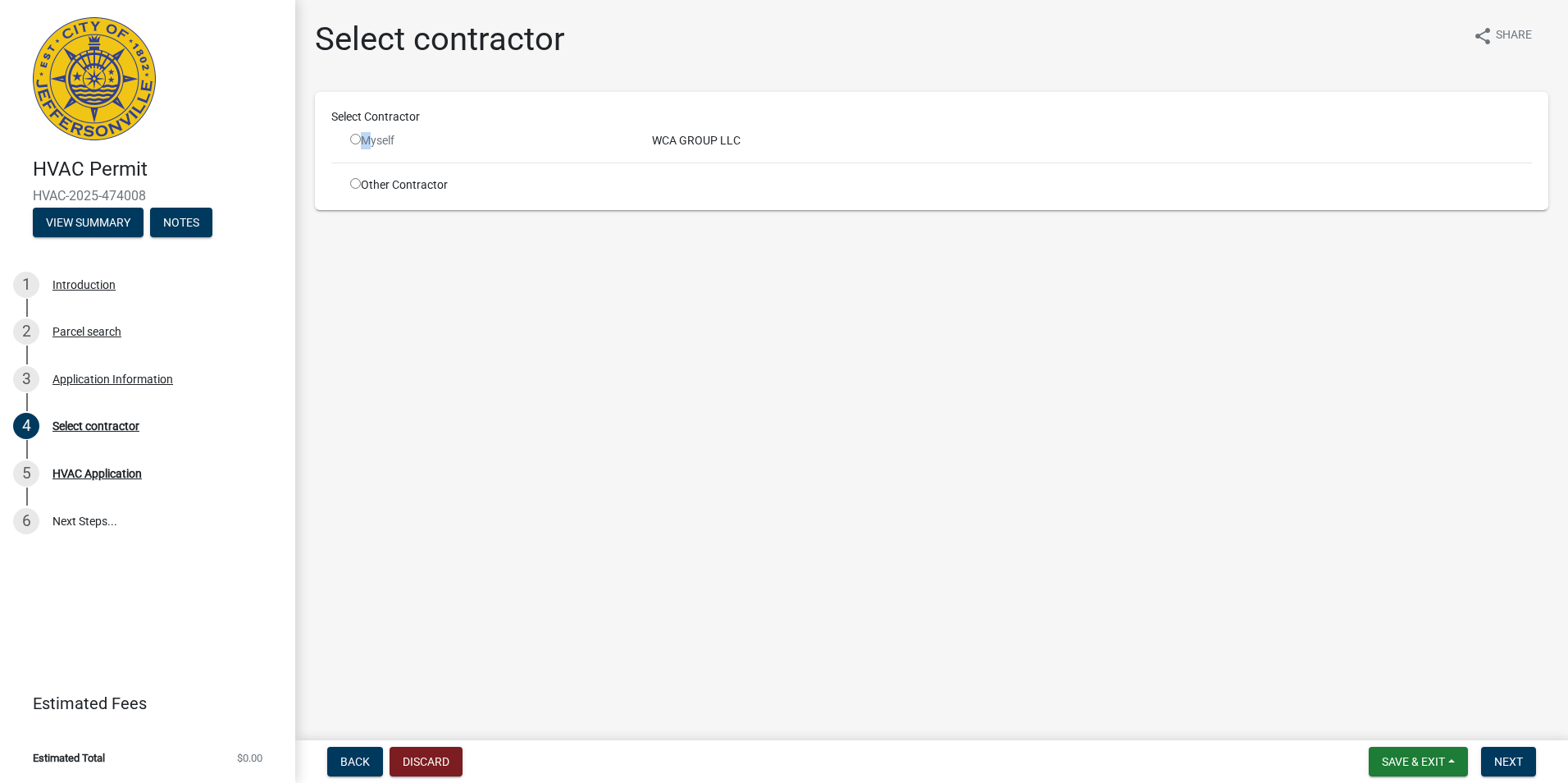
click at [357, 141] on input "radio" at bounding box center [355, 139] width 11 height 11
radio input "false"
click at [357, 235] on div "Select contractor share Share Select Contractor Myself WCA GROUP LLC Other Cont…" at bounding box center [932, 129] width 1259 height 218
click at [359, 132] on div "Myself" at bounding box center [489, 140] width 278 height 17
click at [359, 182] on input "radio" at bounding box center [355, 183] width 11 height 11
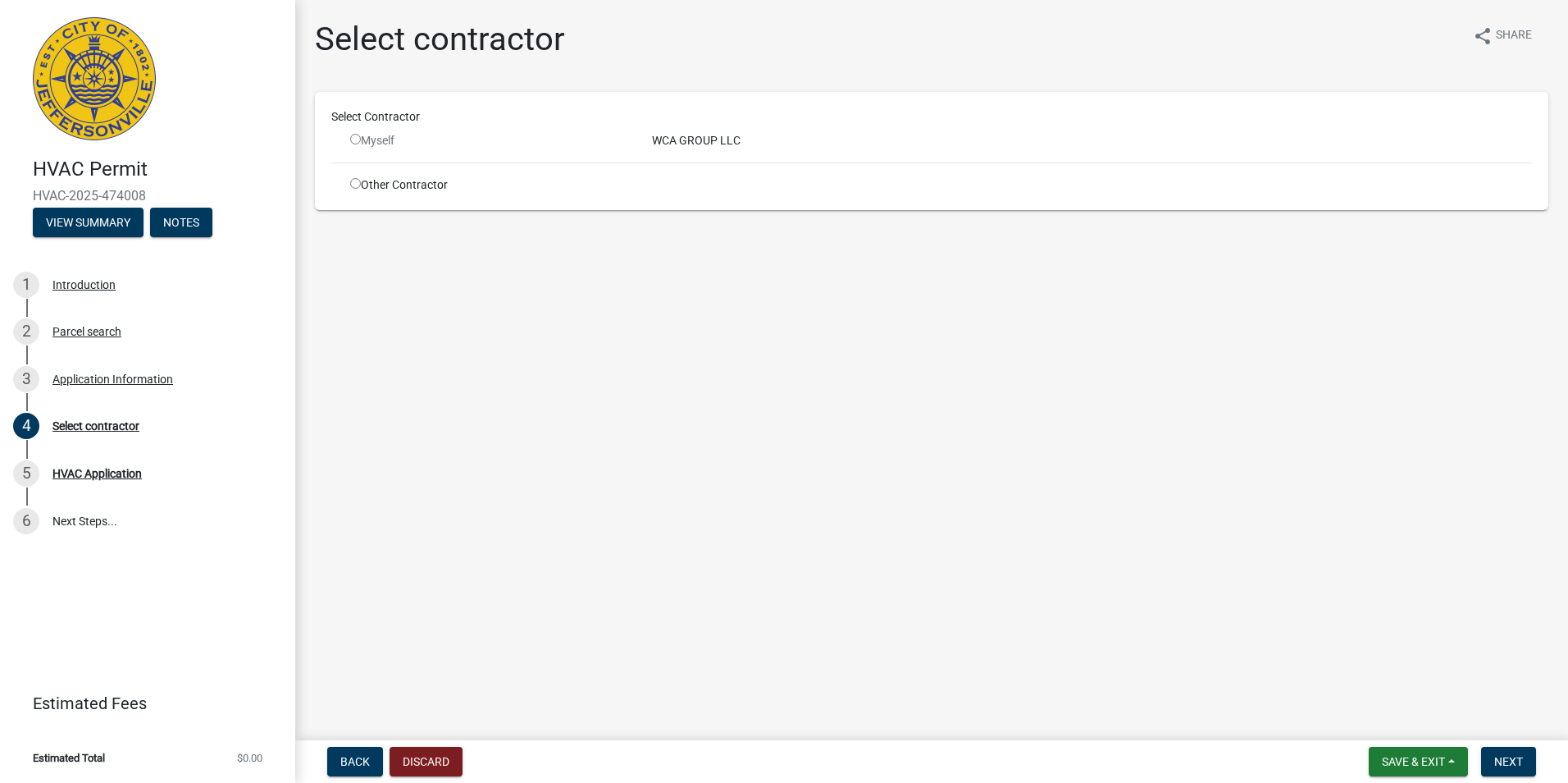
radio input "true"
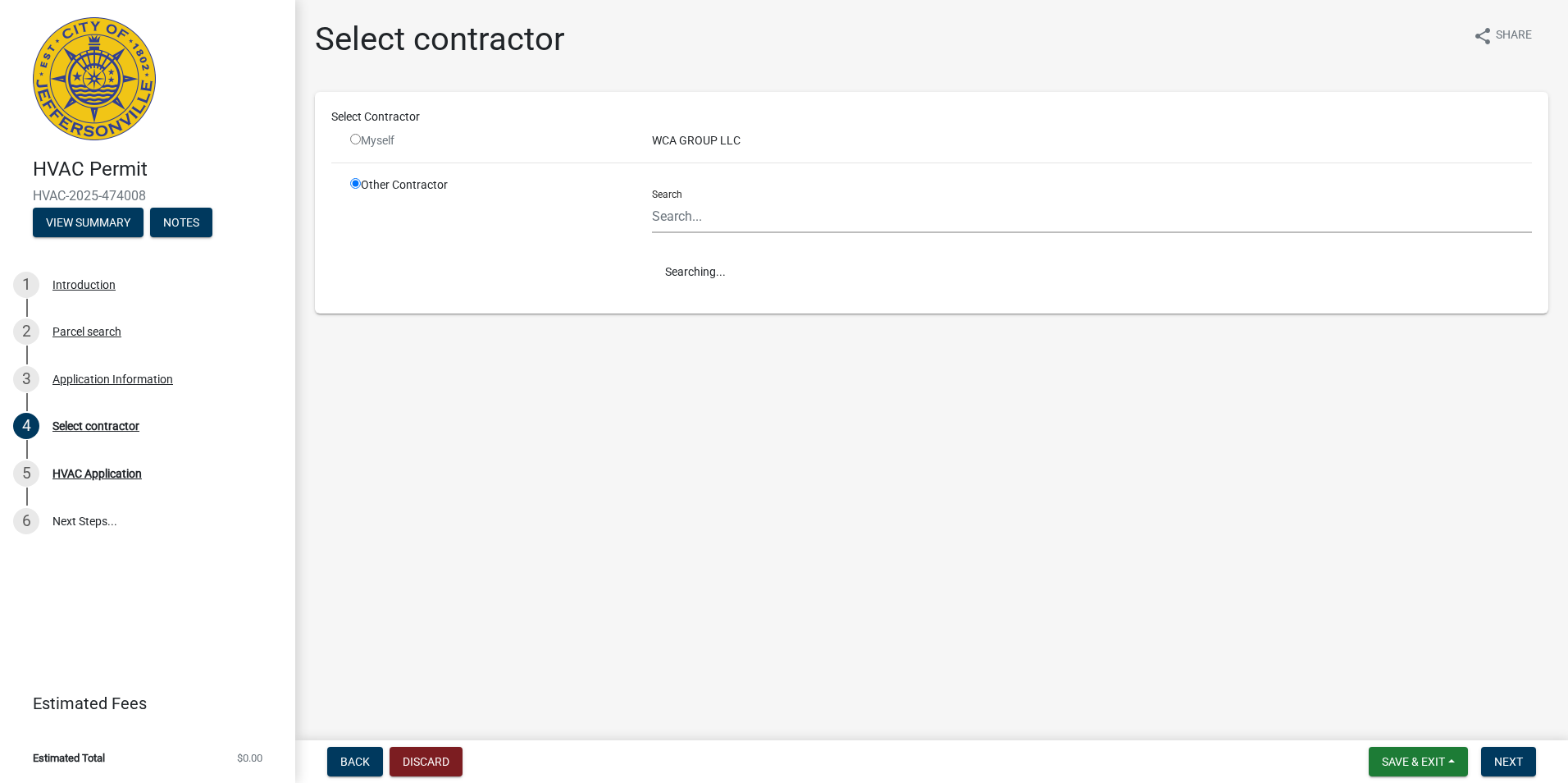
click at [359, 140] on input "radio" at bounding box center [355, 139] width 11 height 11
radio input "false"
radio input "true"
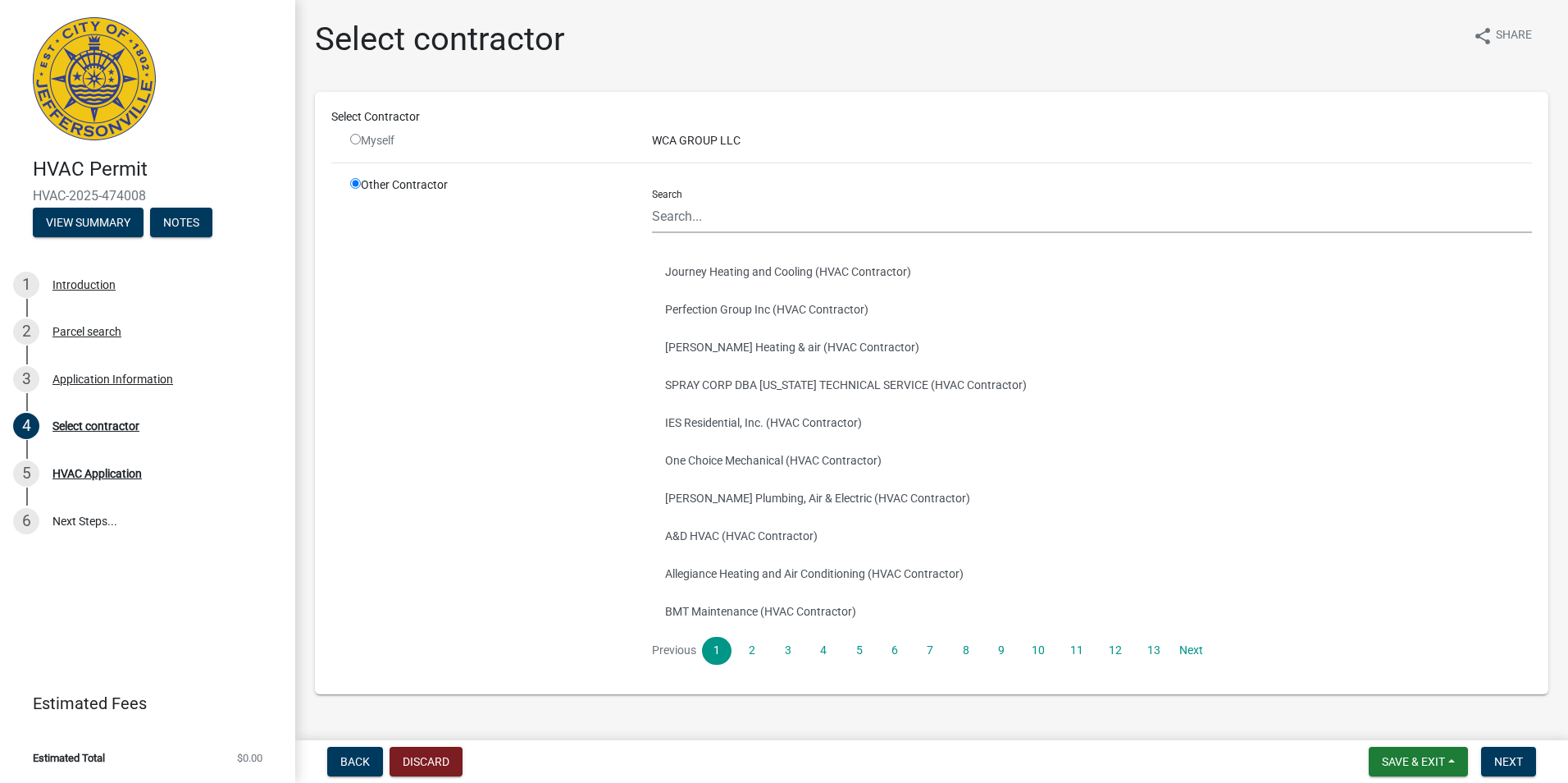
click at [359, 130] on div "Select Contractor" at bounding box center [932, 120] width 1225 height 24
click at [357, 139] on input "radio" at bounding box center [355, 139] width 11 height 11
radio input "false"
radio input "true"
click at [357, 139] on input "radio" at bounding box center [355, 139] width 11 height 11
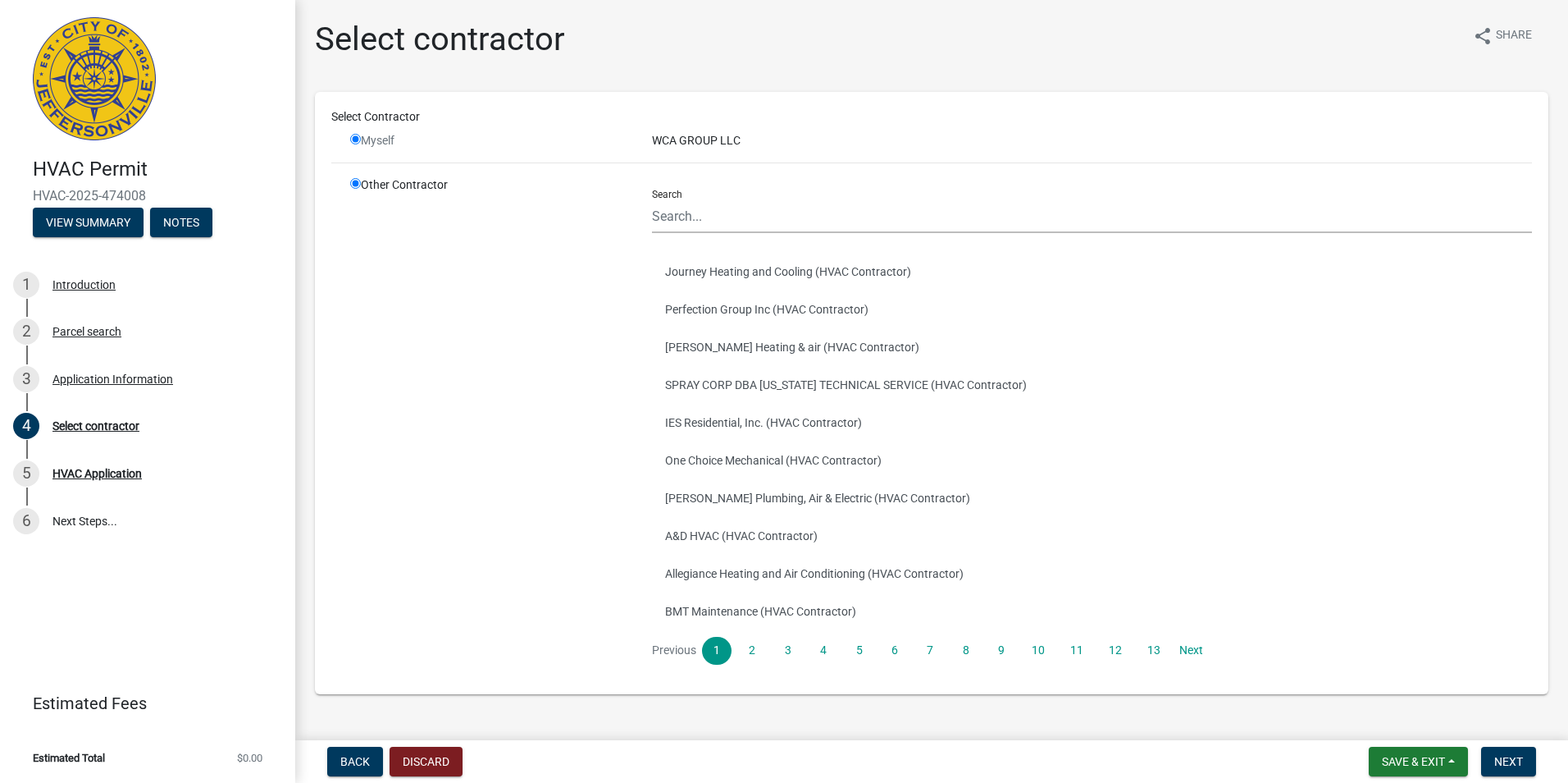
radio input "false"
radio input "true"
click at [357, 139] on input "radio" at bounding box center [355, 139] width 11 height 11
radio input "false"
radio input "true"
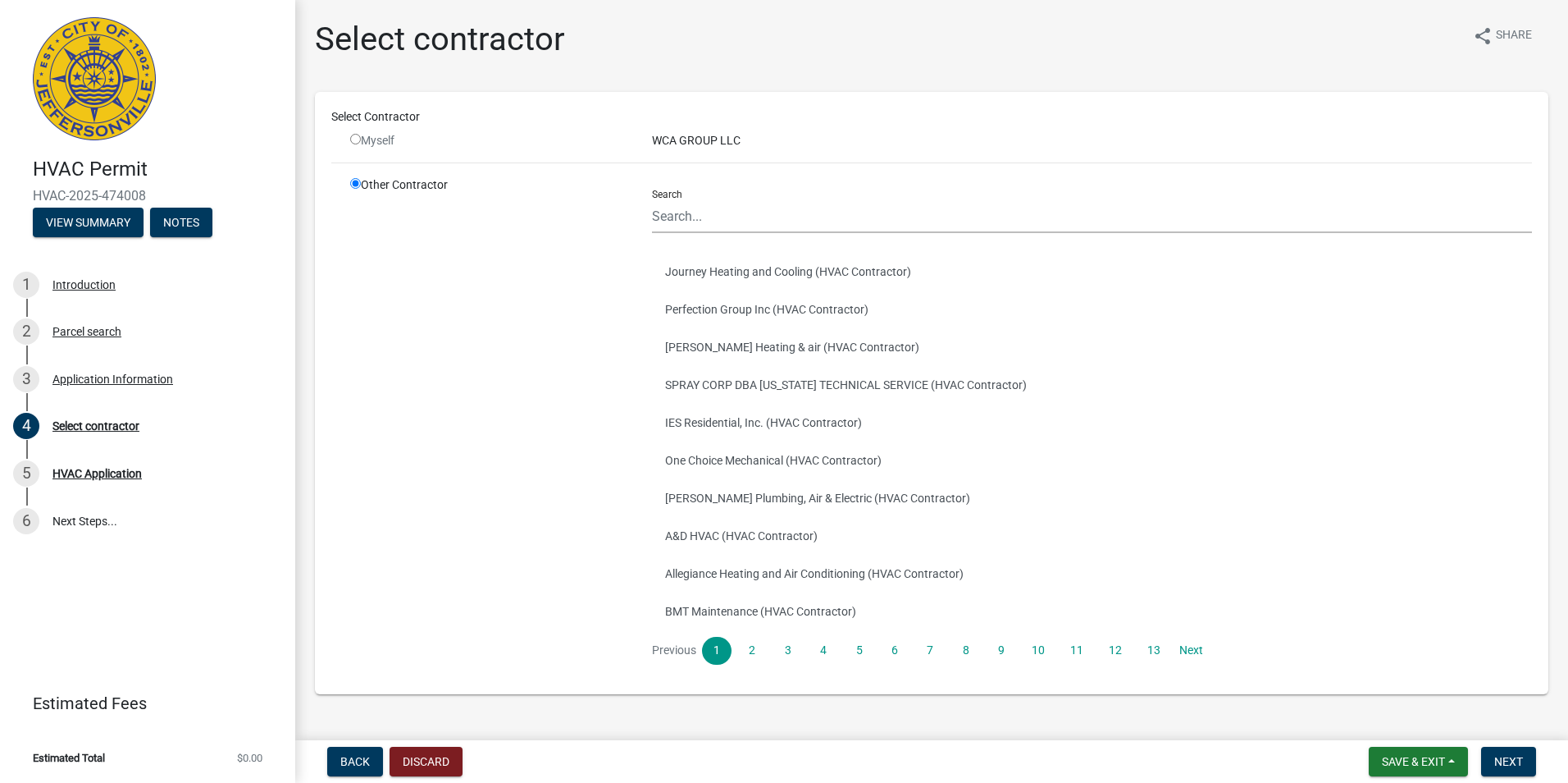
click at [701, 148] on div "WCA GROUP LLC" at bounding box center [1092, 140] width 905 height 17
click at [697, 137] on div "WCA GROUP LLC" at bounding box center [1092, 140] width 905 height 17
click at [741, 222] on input "Search" at bounding box center [1092, 216] width 880 height 34
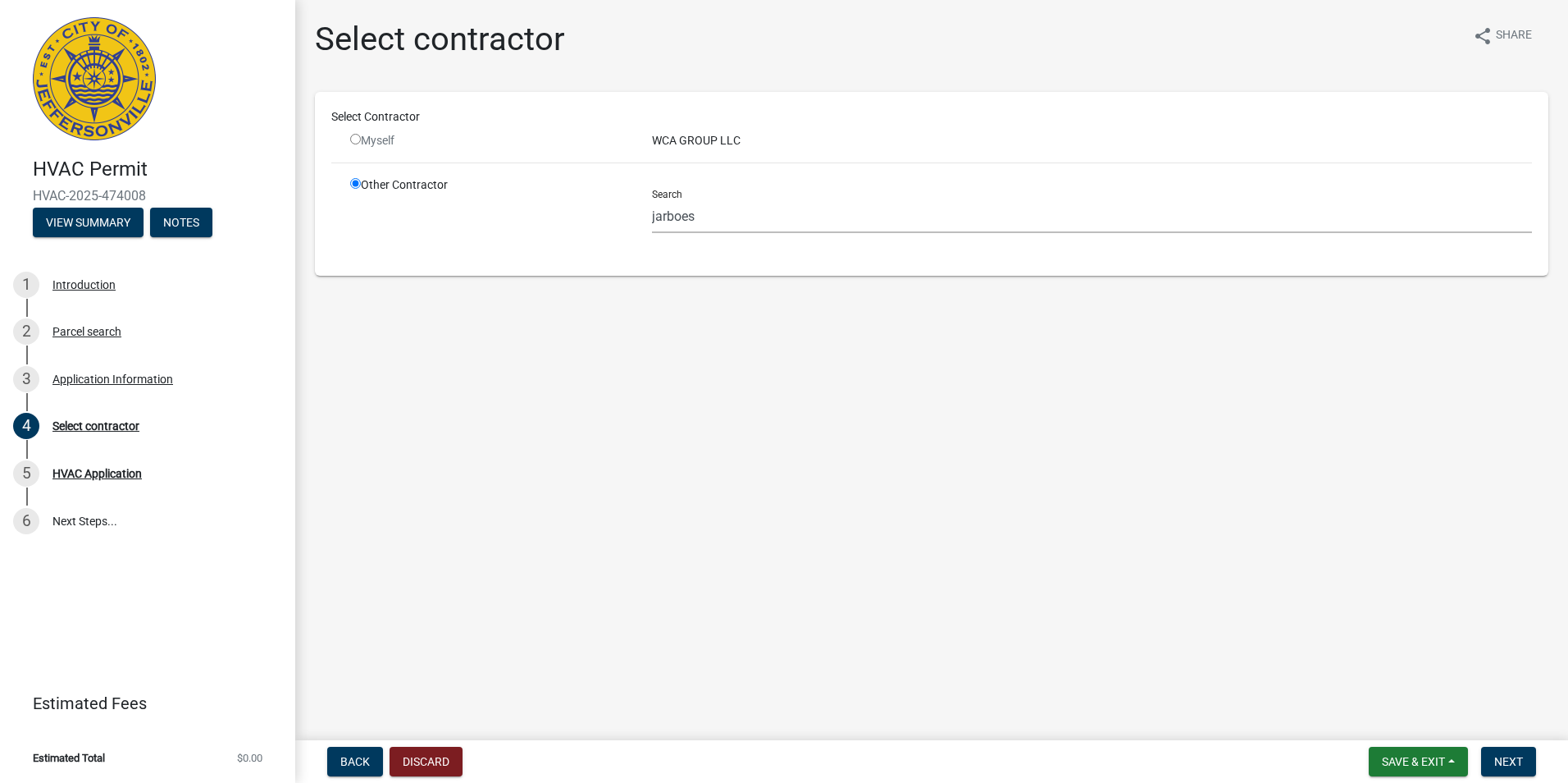
drag, startPoint x: 569, startPoint y: 294, endPoint x: 681, endPoint y: 262, distance: 116.5
click at [569, 295] on div "Select contractor share Share Select Contractor Myself WCA GROUP LLC Other Cont…" at bounding box center [932, 162] width 1259 height 283
click at [745, 216] on input "jarboes" at bounding box center [1092, 216] width 880 height 34
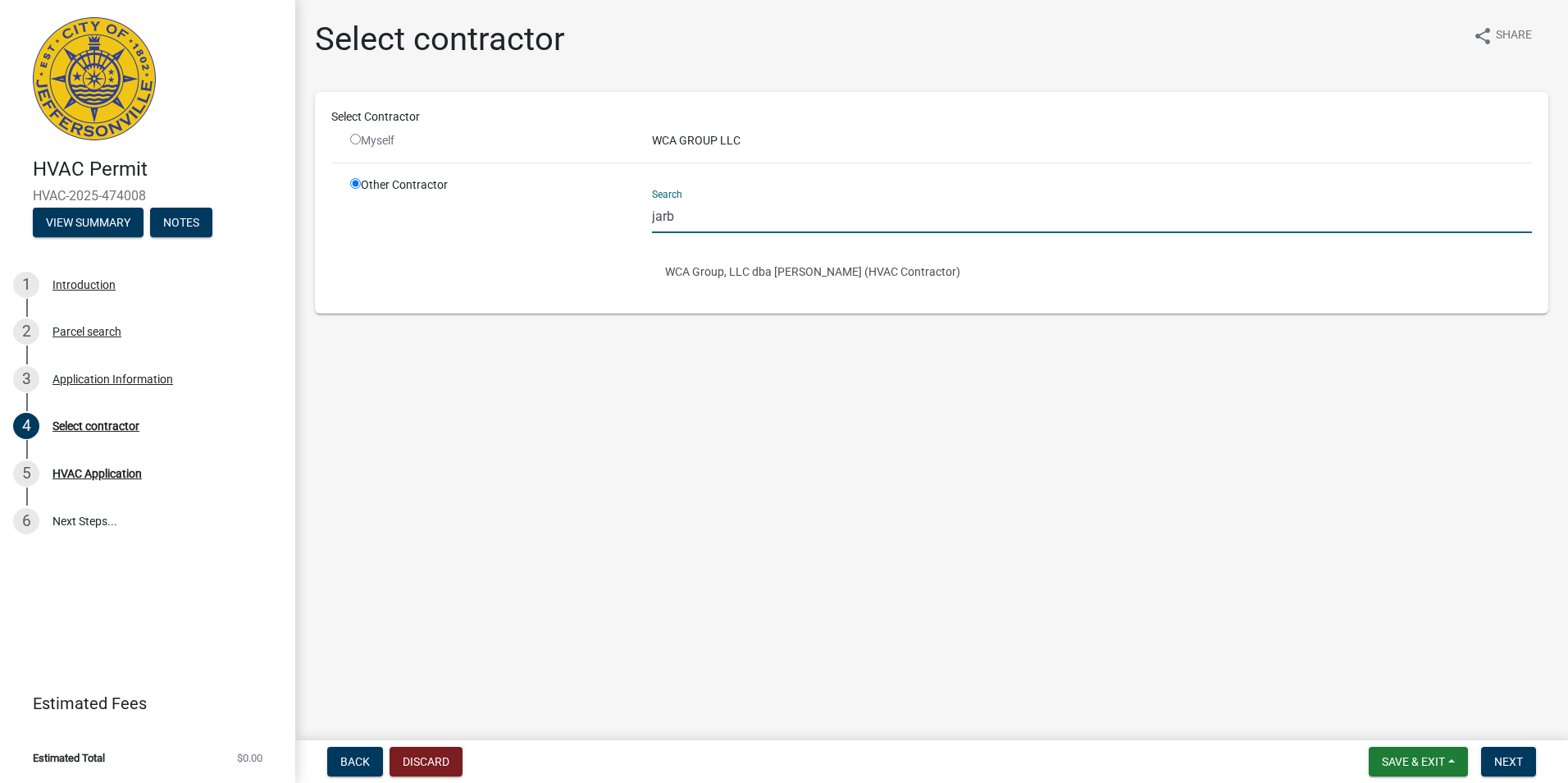
type input "jarb"
click at [559, 597] on main "Select contractor share Share Select Contractor Myself WCA GROUP LLC Other Cont…" at bounding box center [932, 367] width 1273 height 733
click at [759, 268] on button "WCA Group, LLC dba [PERSON_NAME] (HVAC Contractor)" at bounding box center [1092, 272] width 880 height 38
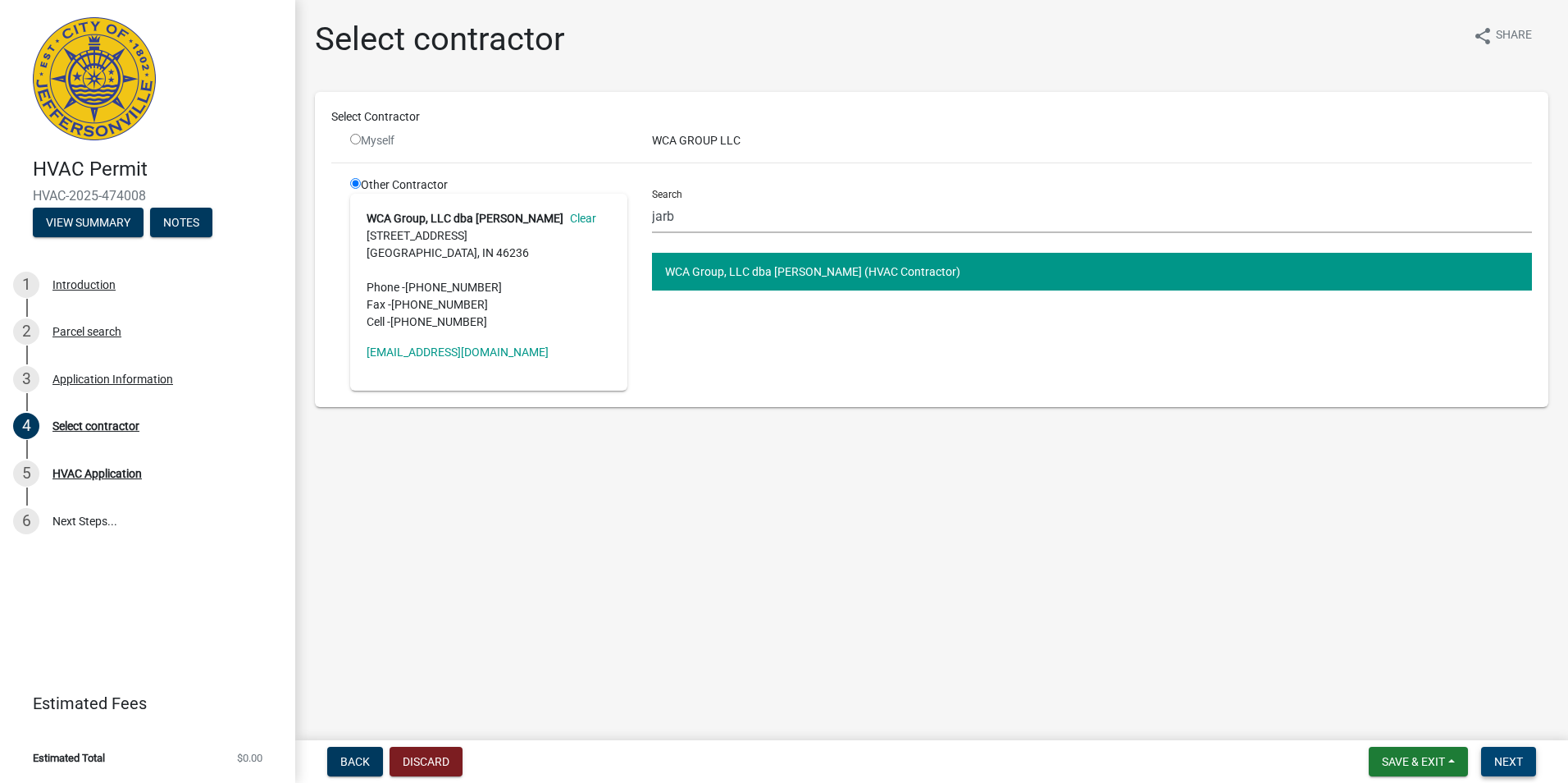
click at [1508, 763] on span "Next" at bounding box center [1509, 760] width 29 height 13
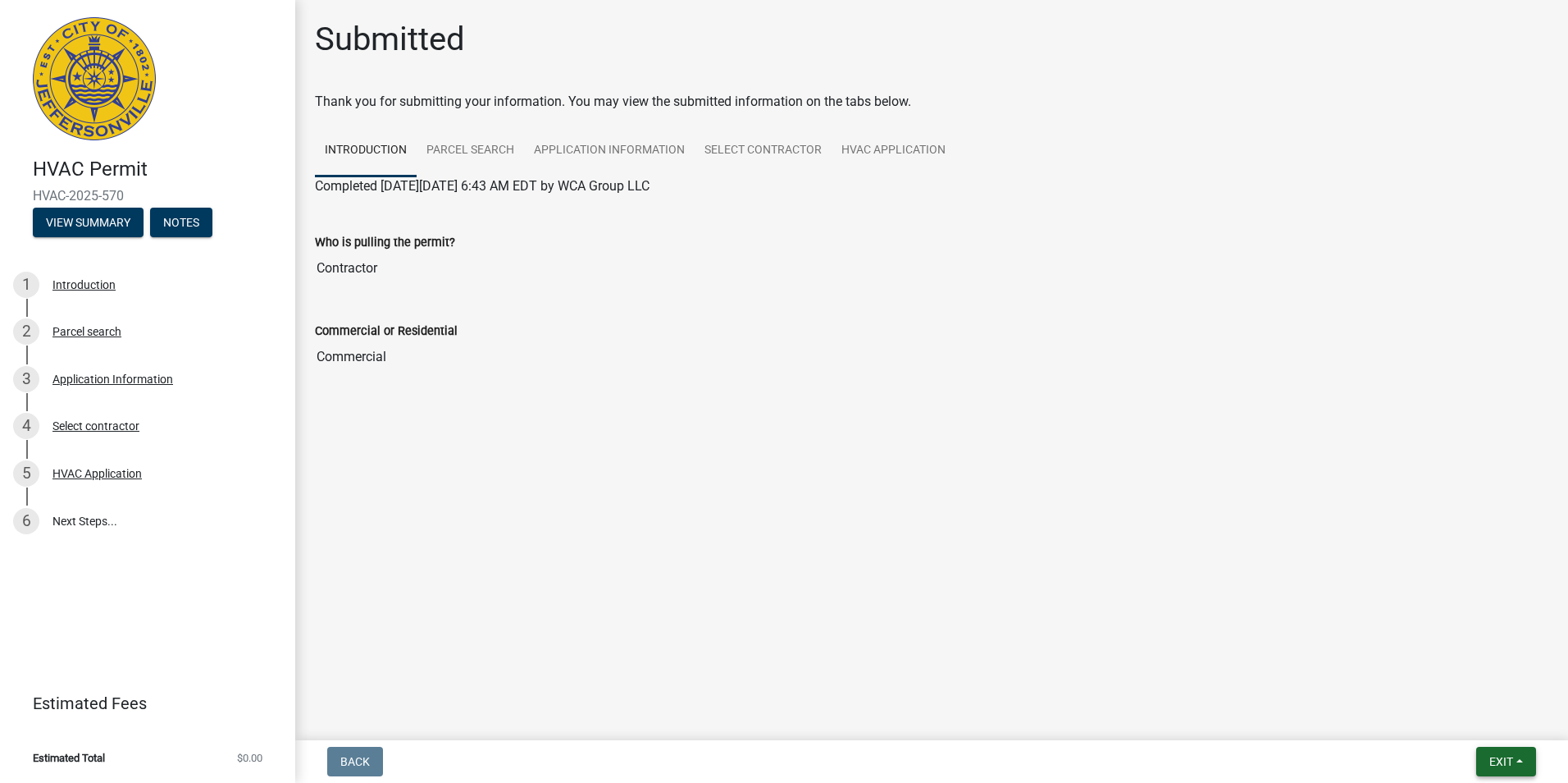
click at [1530, 760] on button "Exit" at bounding box center [1507, 761] width 59 height 30
click at [1453, 709] on button "Save & Exit" at bounding box center [1471, 719] width 131 height 40
